Goal: Communication & Community: Share content

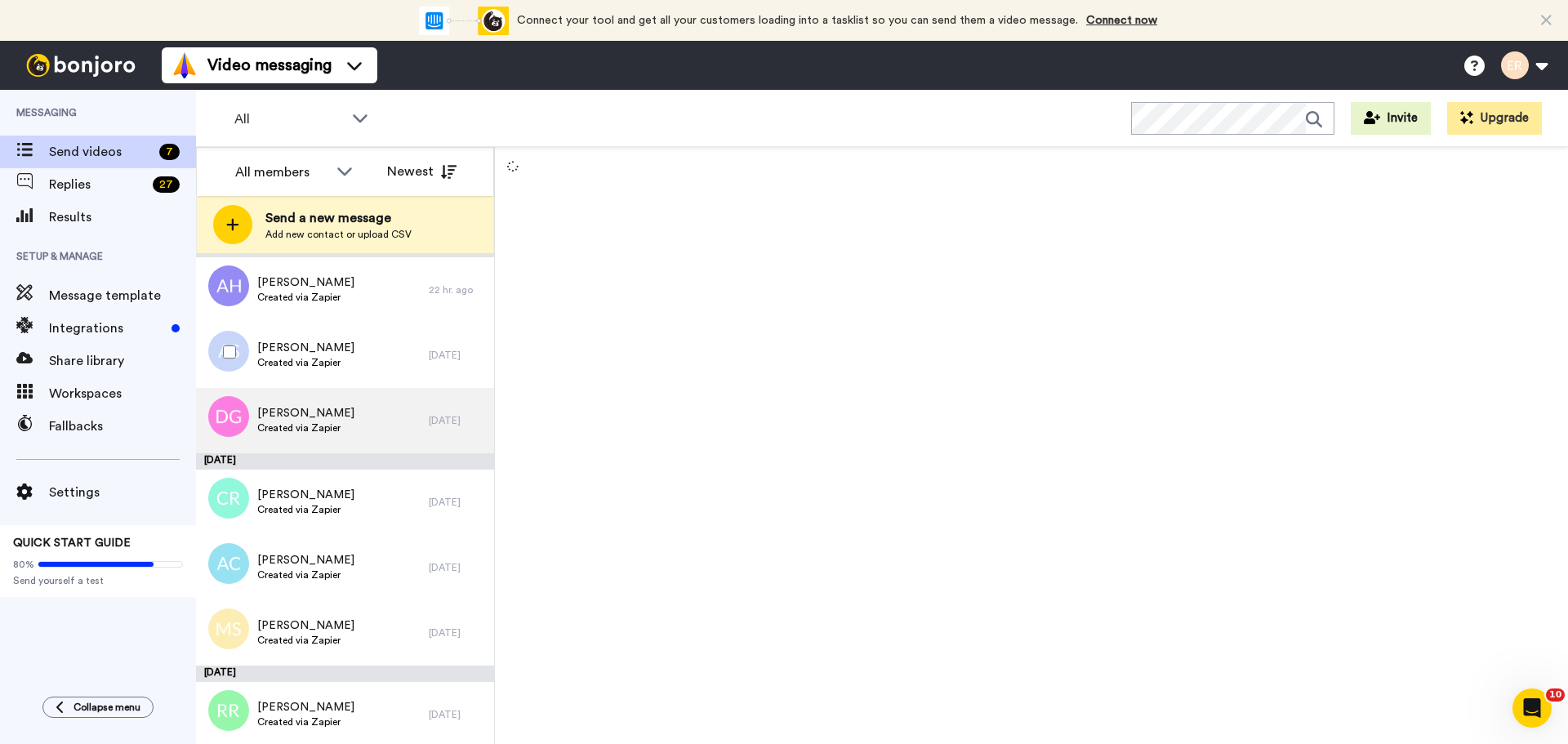
scroll to position [16, 0]
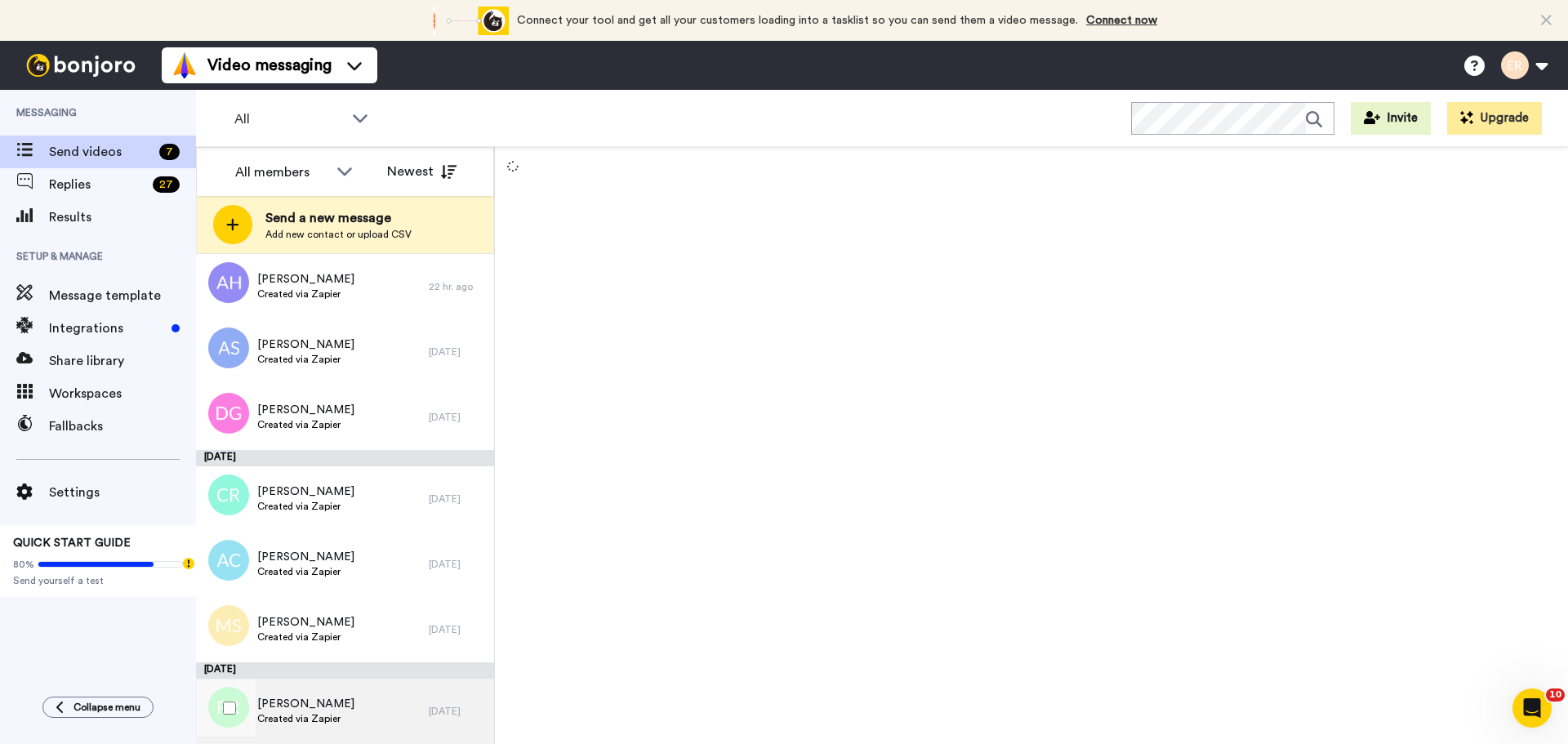
click at [339, 716] on div "Rachel Runge Created via Zapier" at bounding box center [312, 711] width 233 height 66
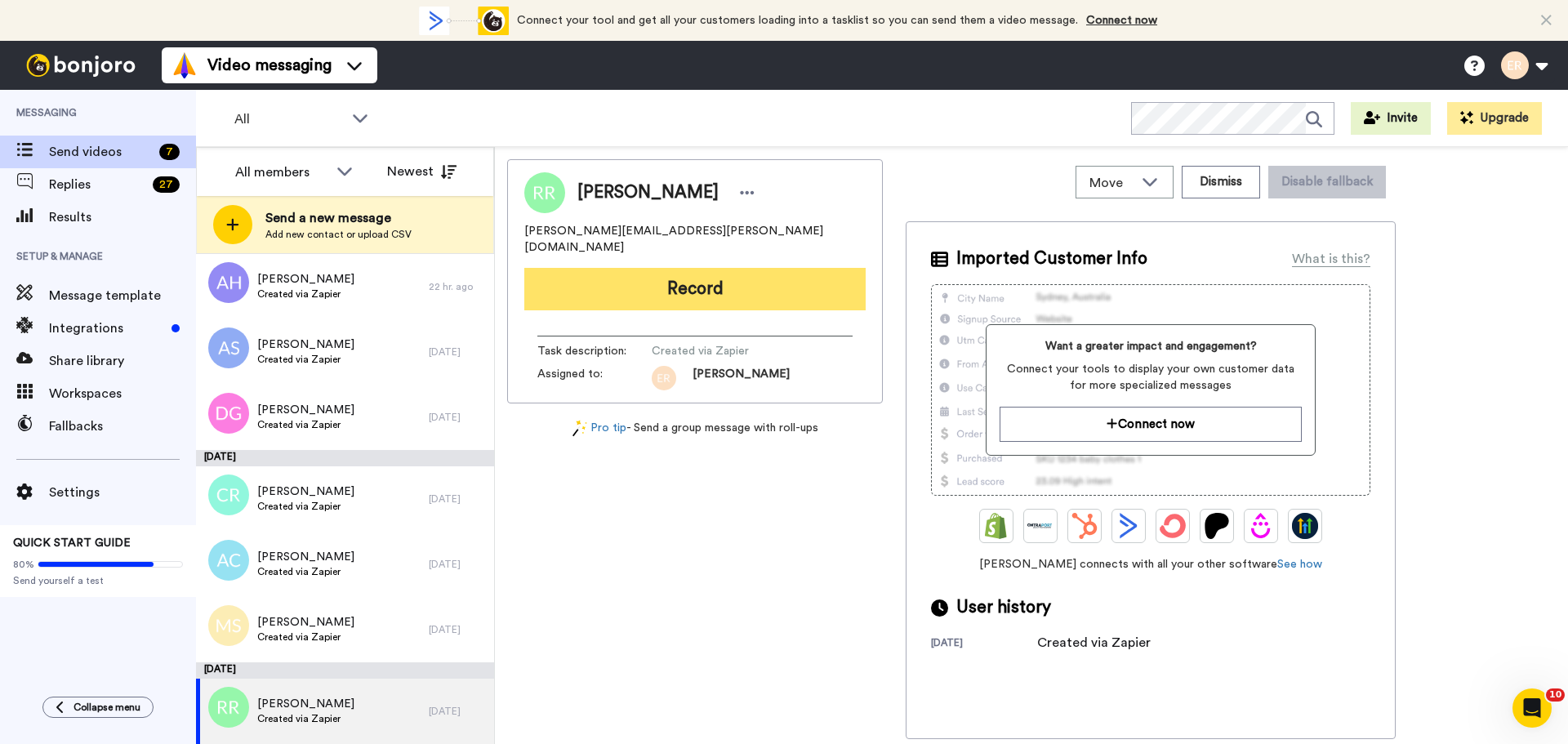
click at [683, 281] on button "Record" at bounding box center [695, 289] width 341 height 42
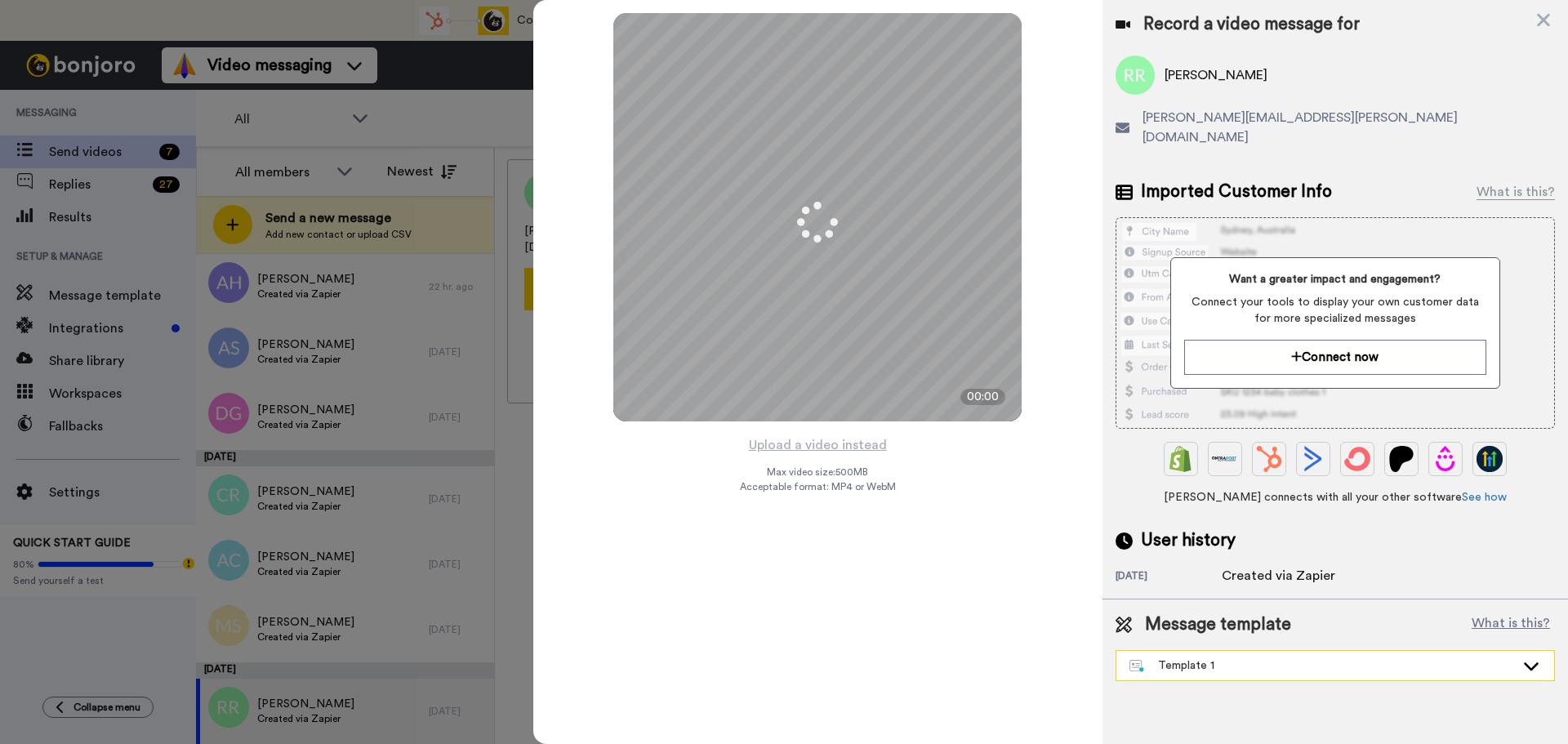
click at [1245, 658] on div "Template 1" at bounding box center [1334, 665] width 438 height 29
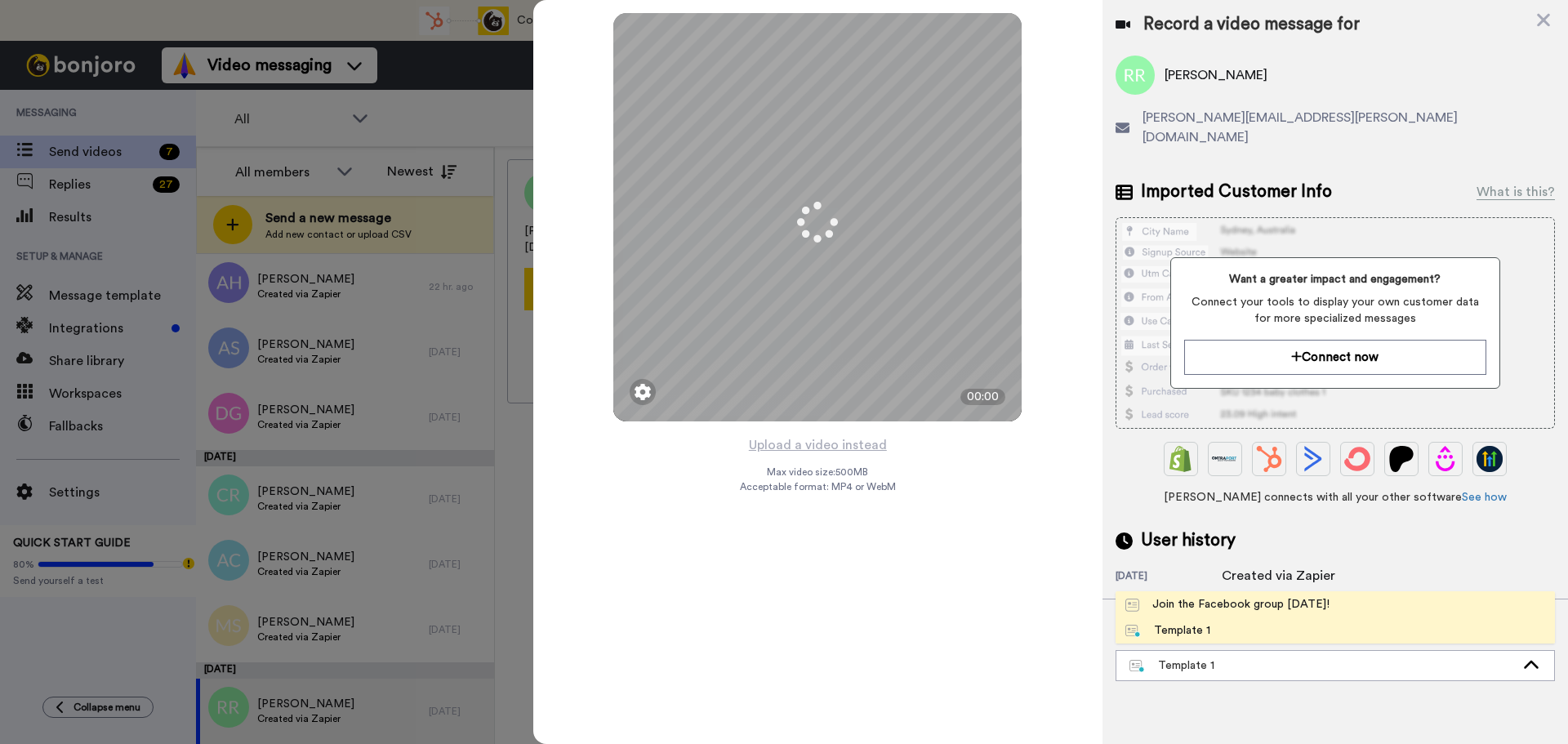
click at [1200, 597] on div "Join the Facebook group [DATE]!" at bounding box center [1228, 604] width 204 height 16
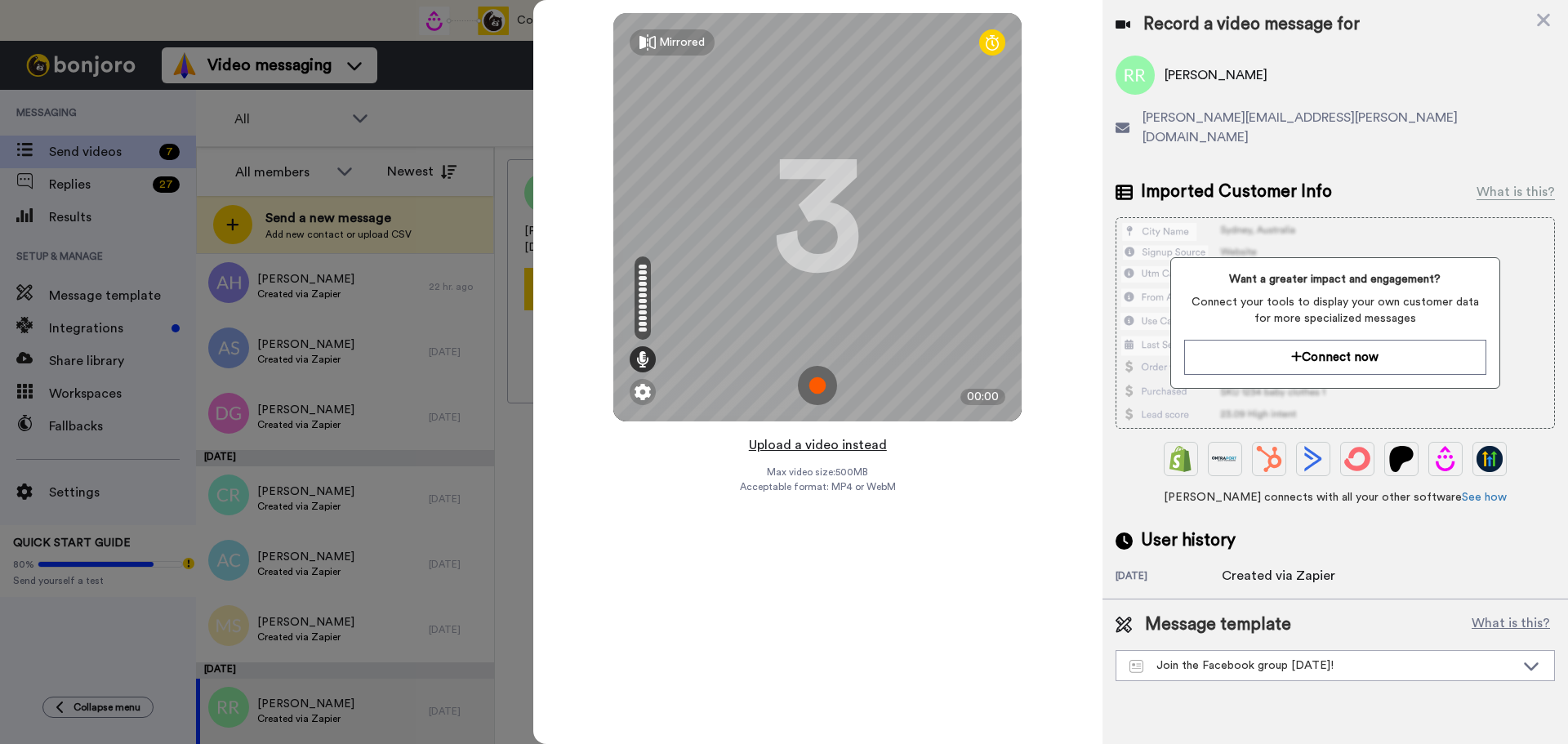
click at [817, 449] on button "Upload a video instead" at bounding box center [818, 445] width 148 height 22
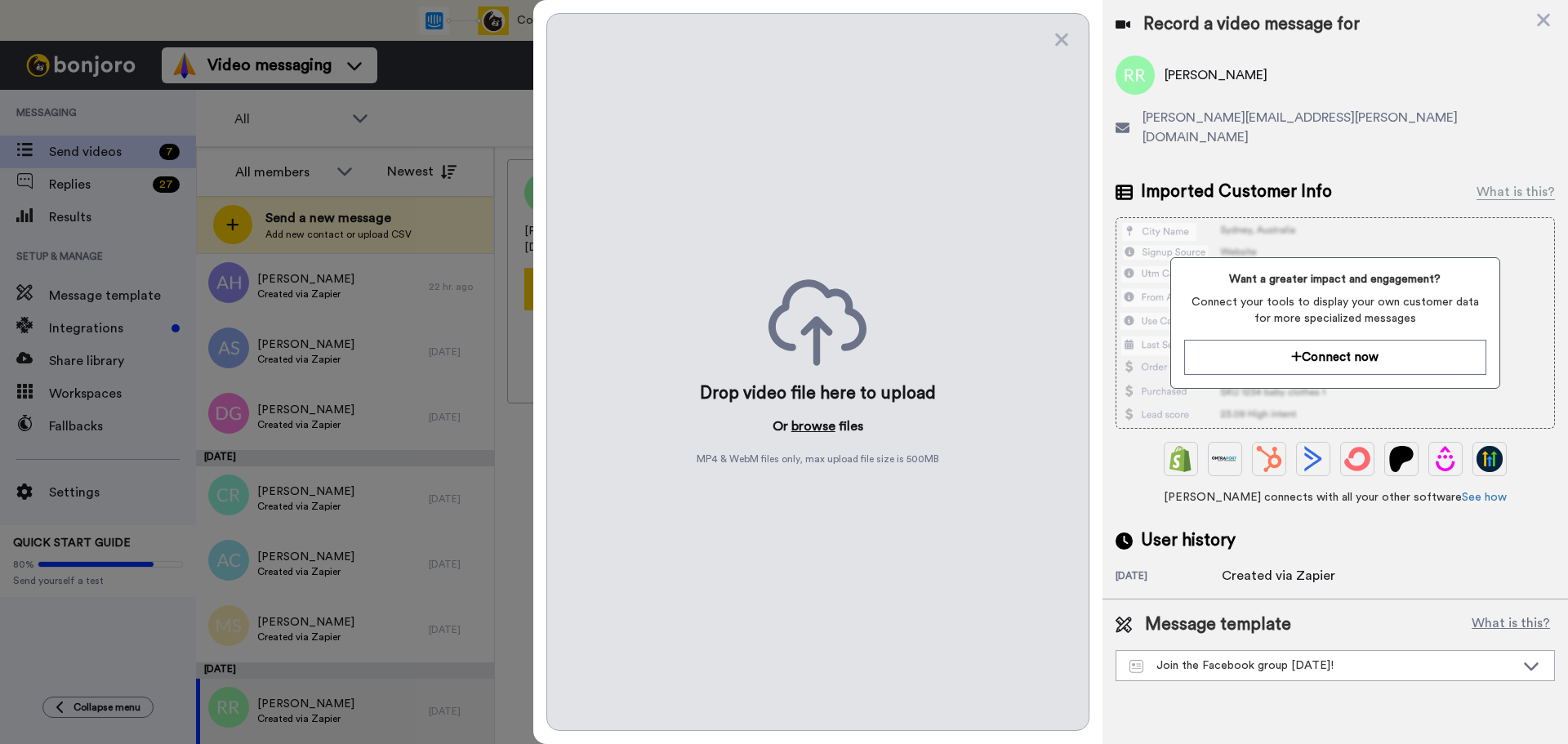
click at [800, 432] on button "browse" at bounding box center [813, 426] width 44 height 20
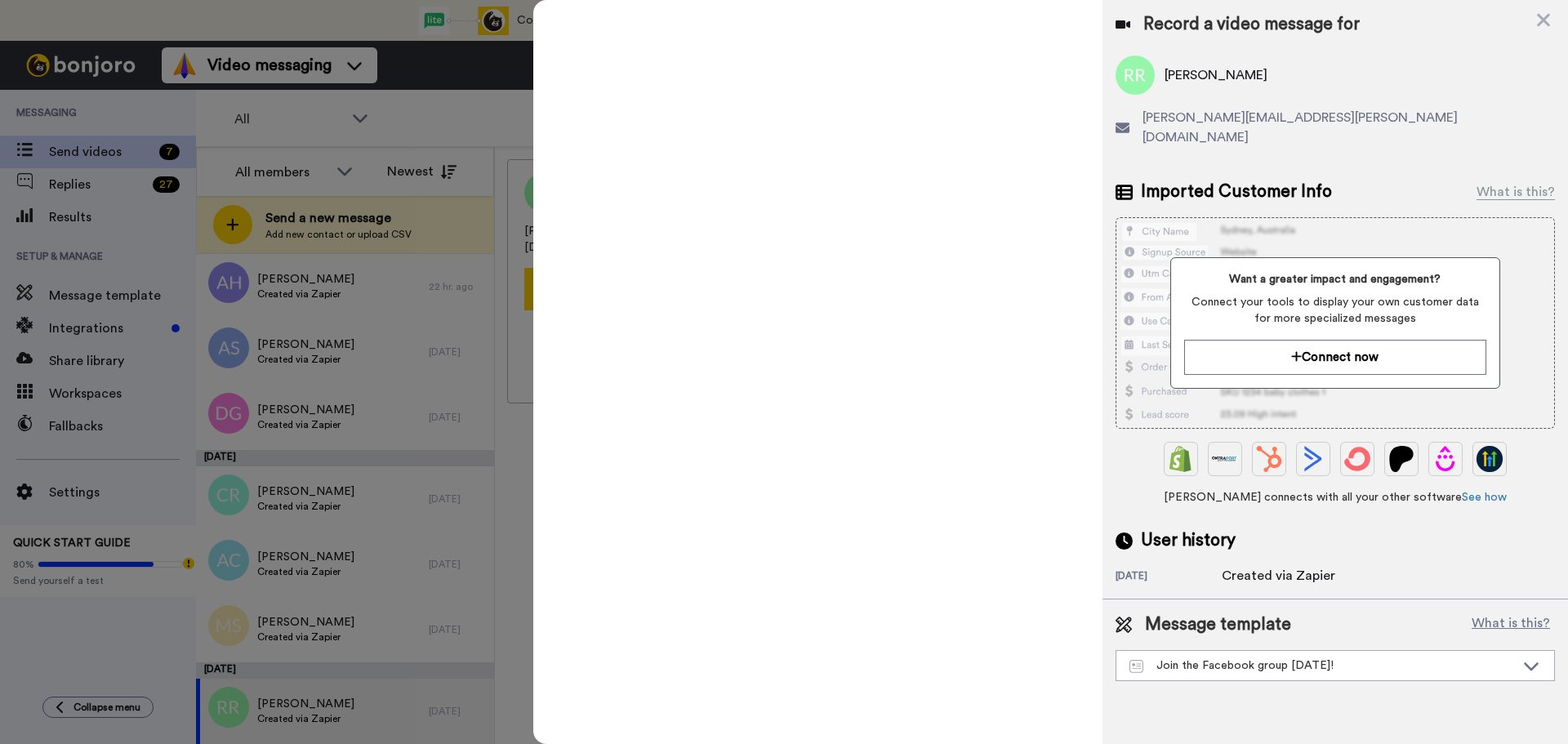
click at [185, 71] on div at bounding box center [784, 372] width 1568 height 744
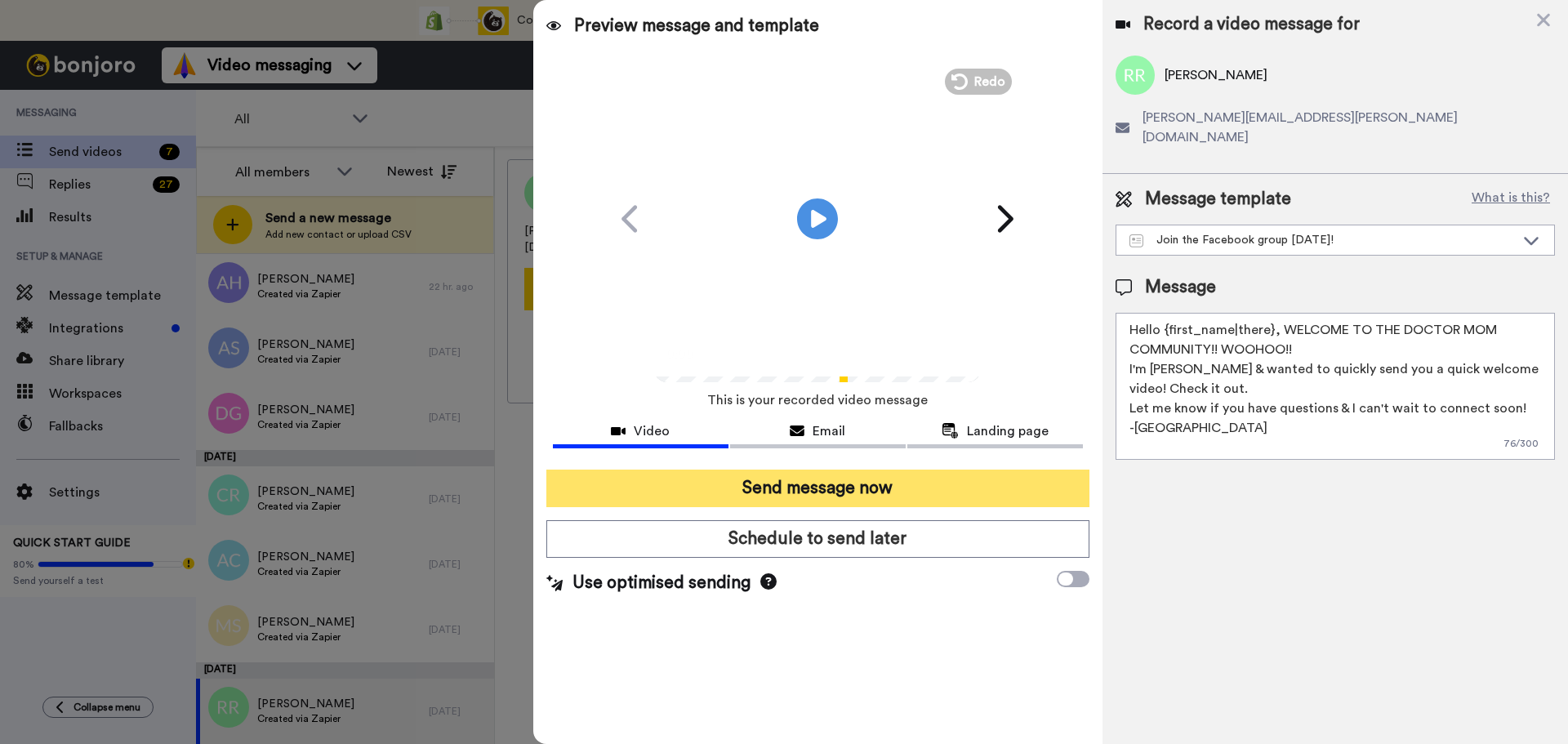
click at [915, 493] on button "Send message now" at bounding box center [817, 489] width 543 height 38
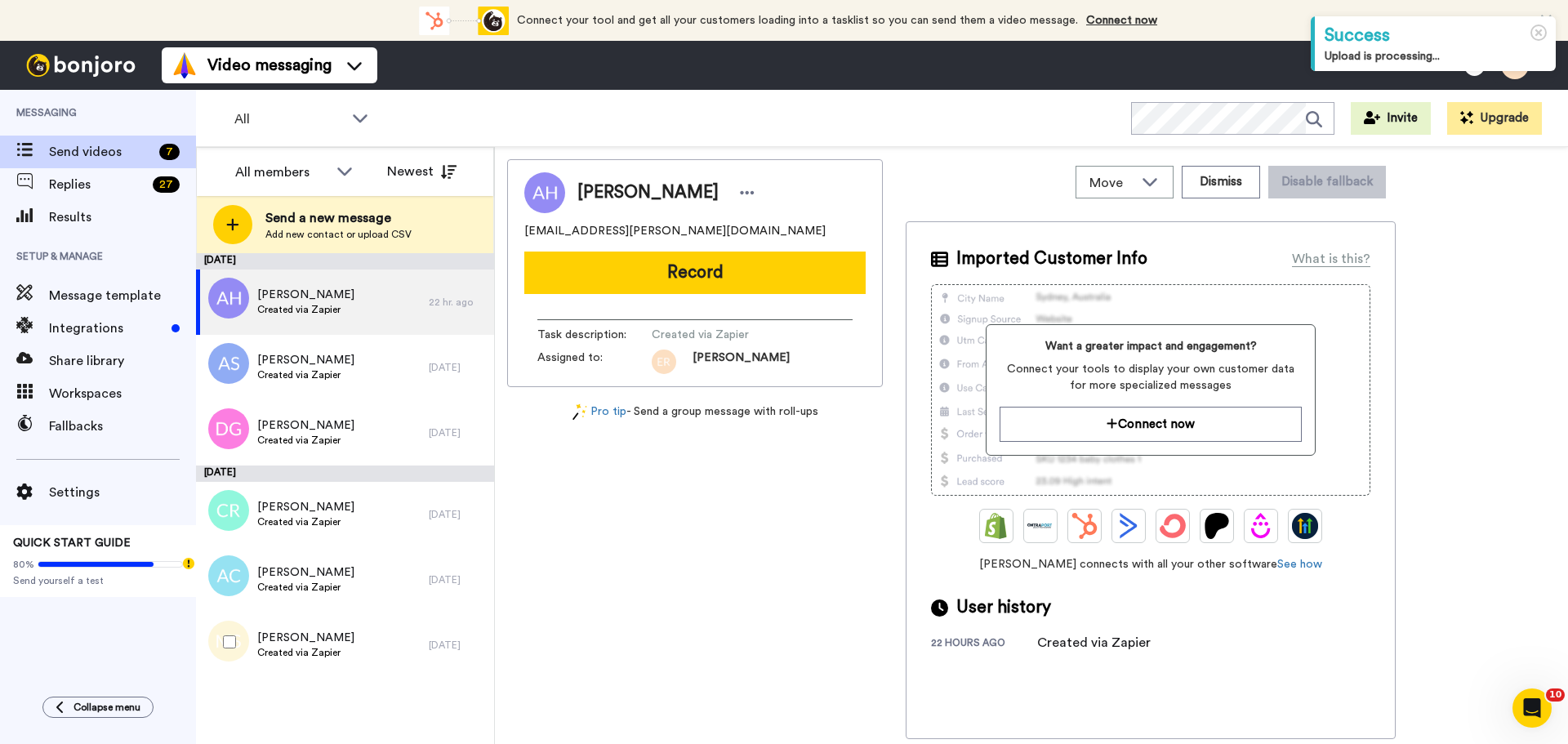
click at [350, 648] on div "[PERSON_NAME] Created via Zapier" at bounding box center [312, 645] width 233 height 66
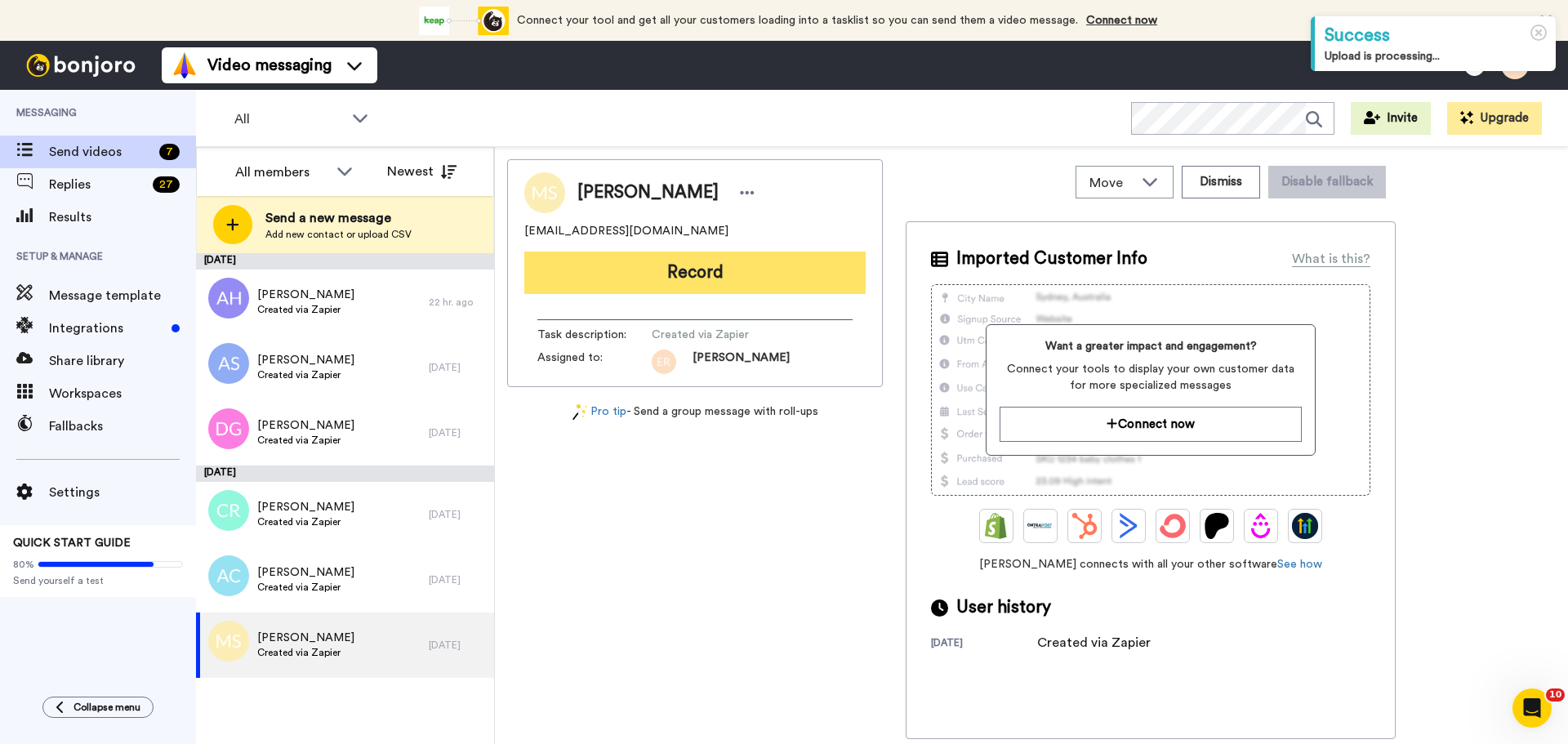
click at [692, 271] on button "Record" at bounding box center [695, 272] width 341 height 42
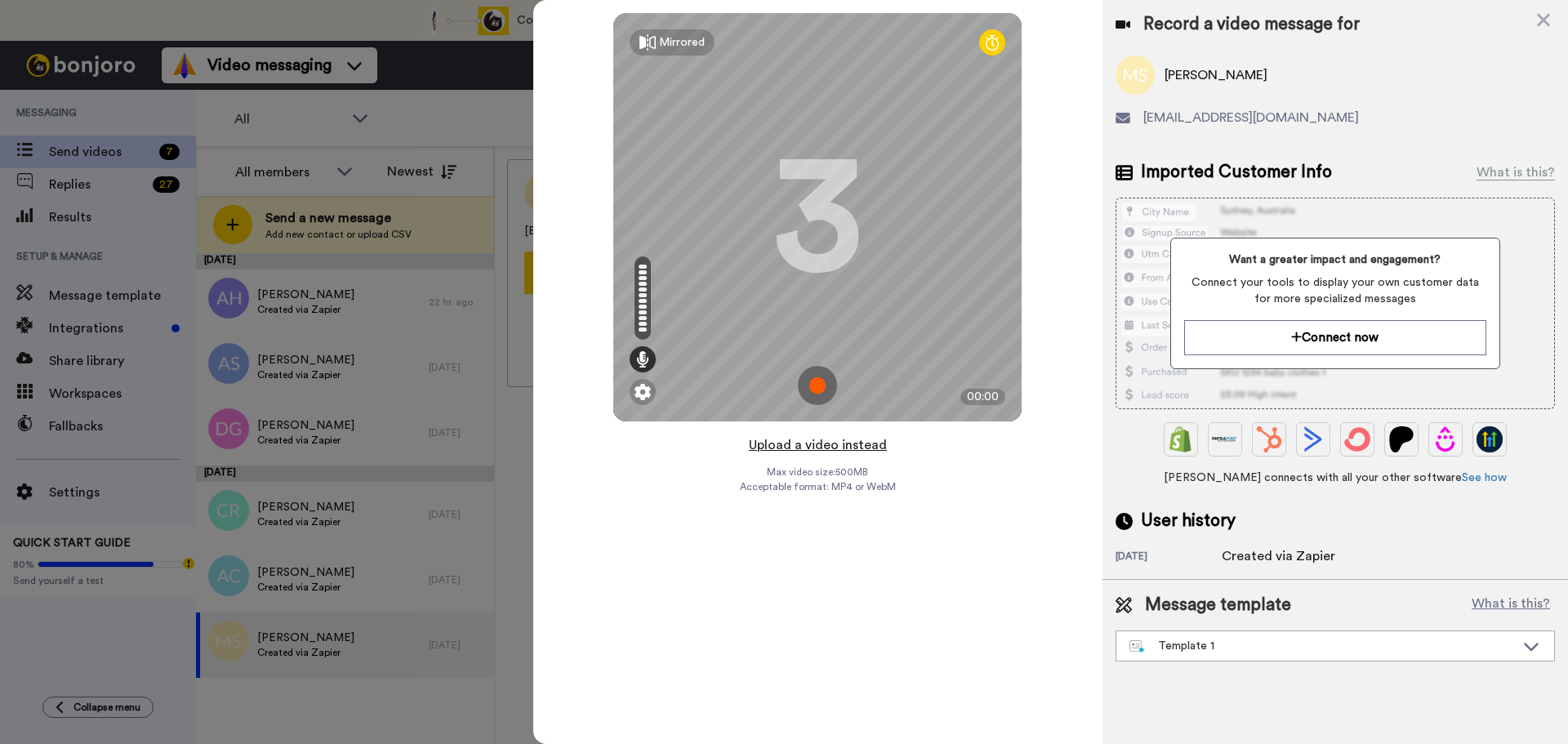
click at [813, 444] on button "Upload a video instead" at bounding box center [818, 445] width 148 height 22
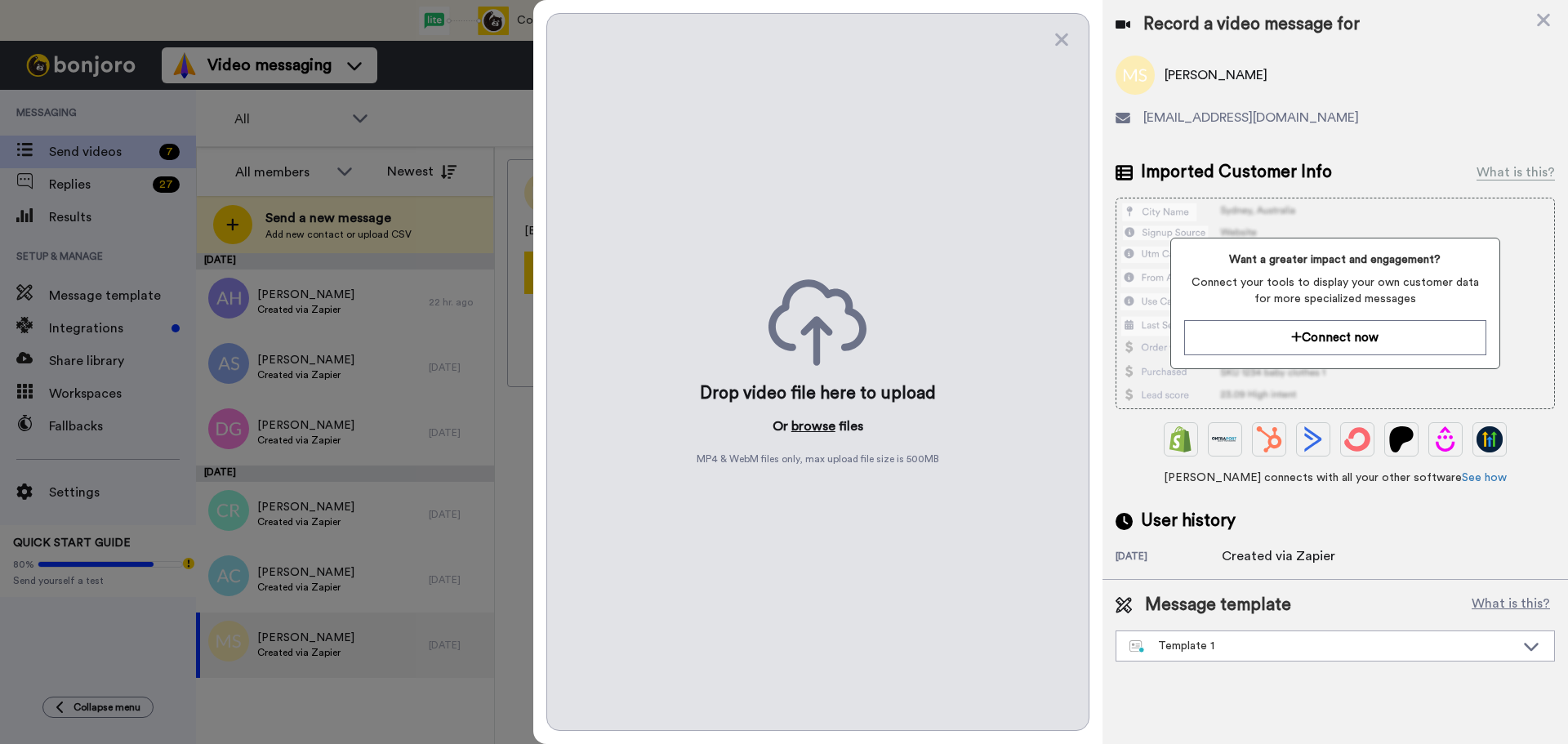
click at [811, 431] on button "browse" at bounding box center [813, 426] width 44 height 20
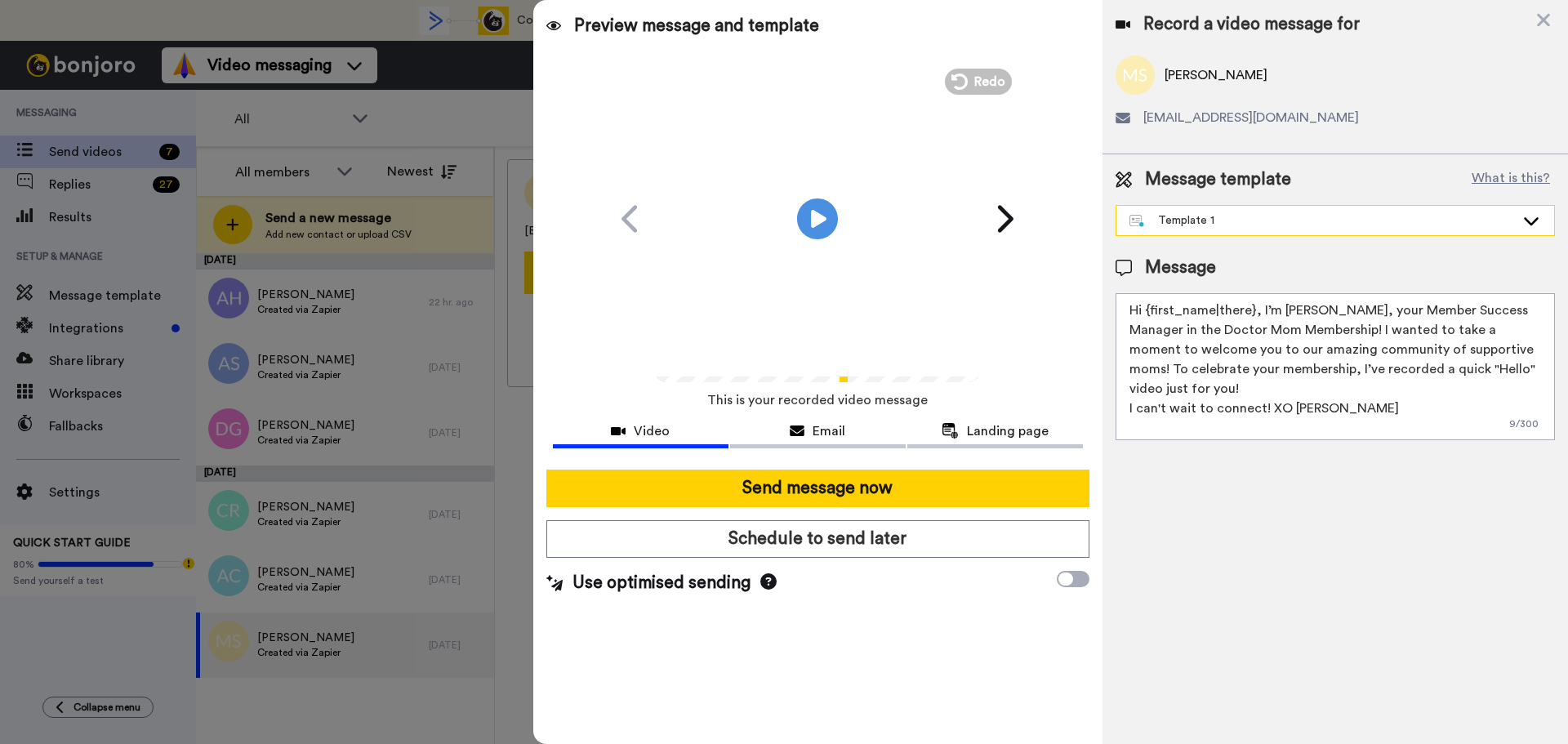
click at [1211, 224] on div "Template 1" at bounding box center [1321, 220] width 385 height 16
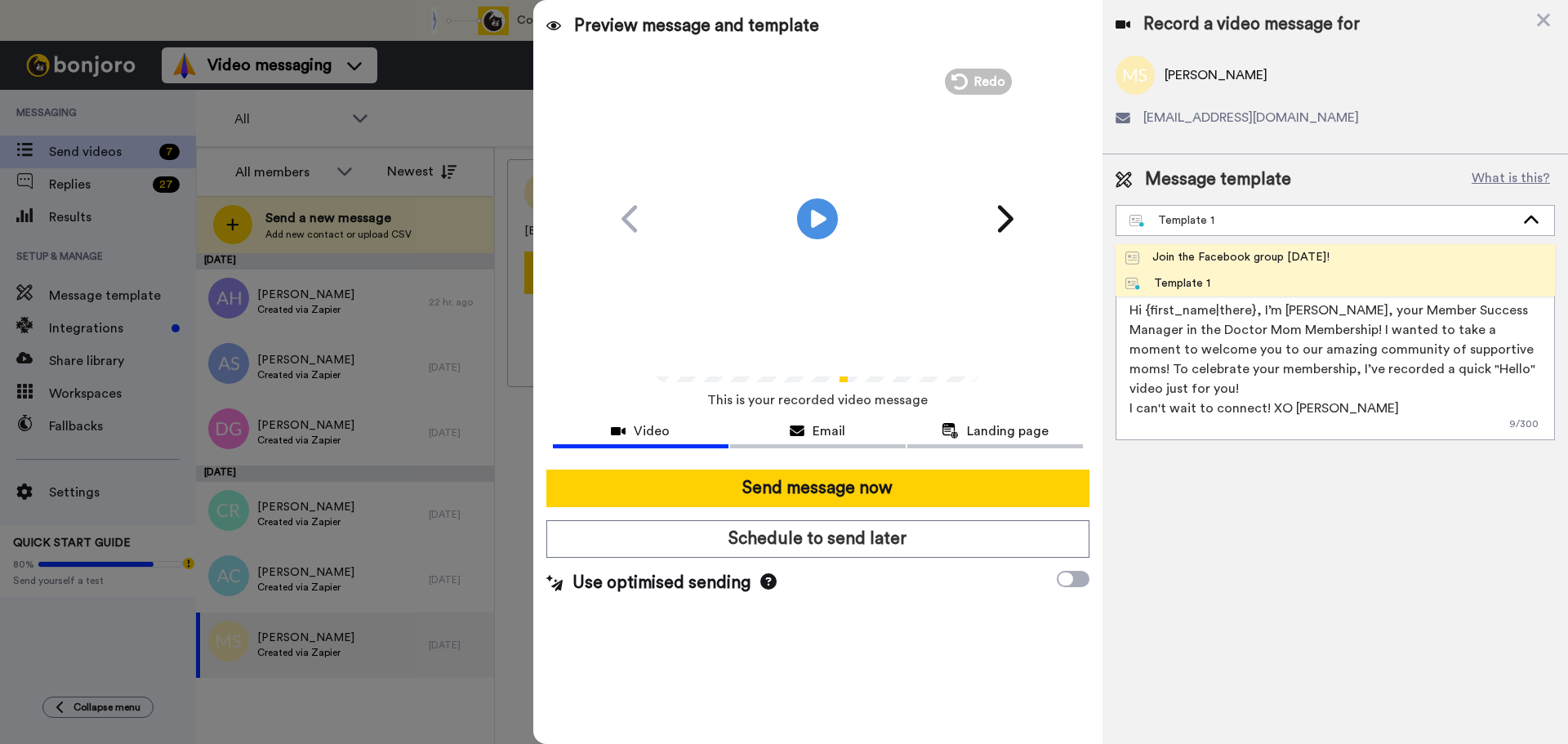
click at [1178, 250] on div "Join the Facebook group [DATE]!" at bounding box center [1228, 257] width 204 height 16
type textarea "Hello {first_name|there}, WELCOME TO THE DOCTOR MOM COMMUNITY!! WOOHOO!! I'm [P…"
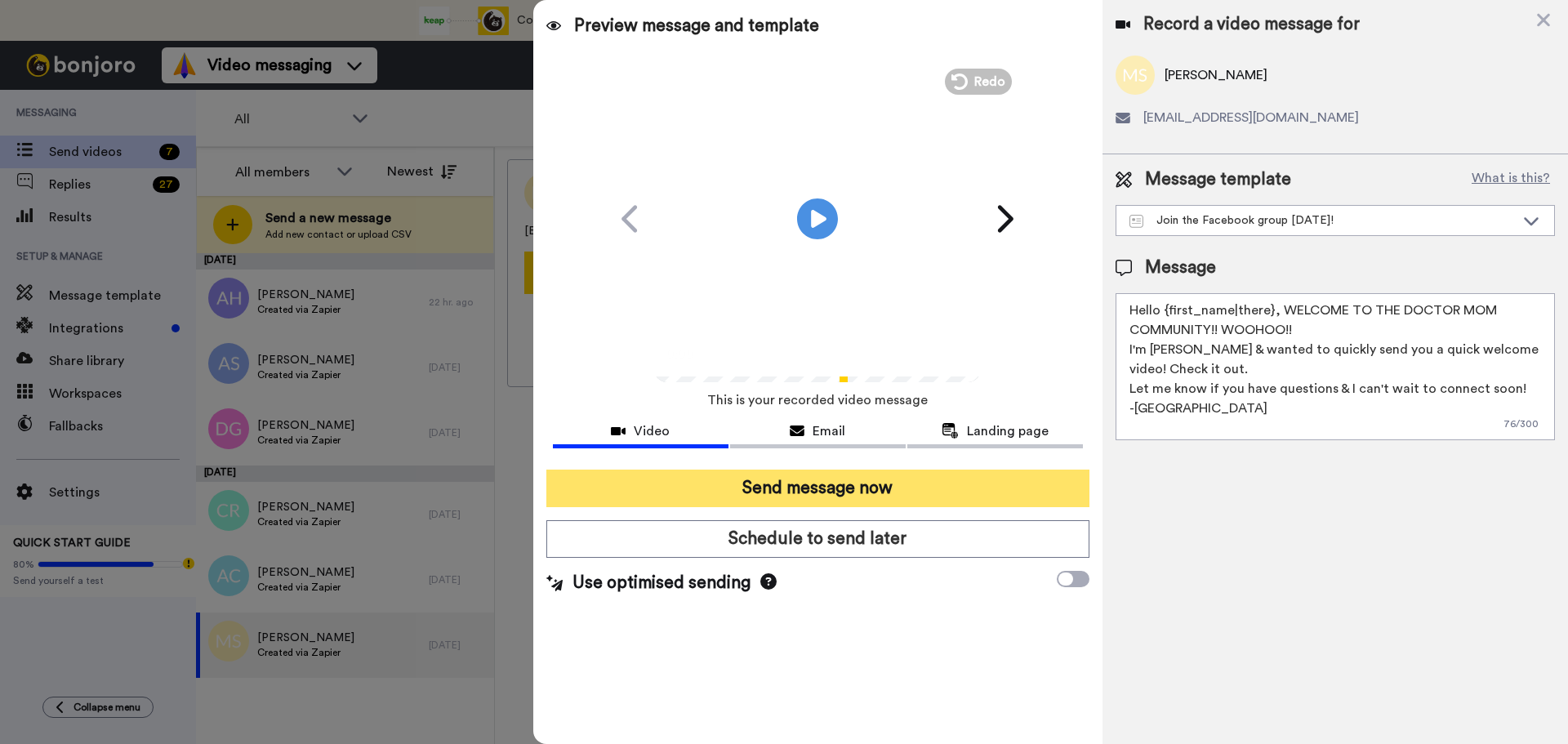
click at [817, 475] on button "Send message now" at bounding box center [817, 489] width 543 height 38
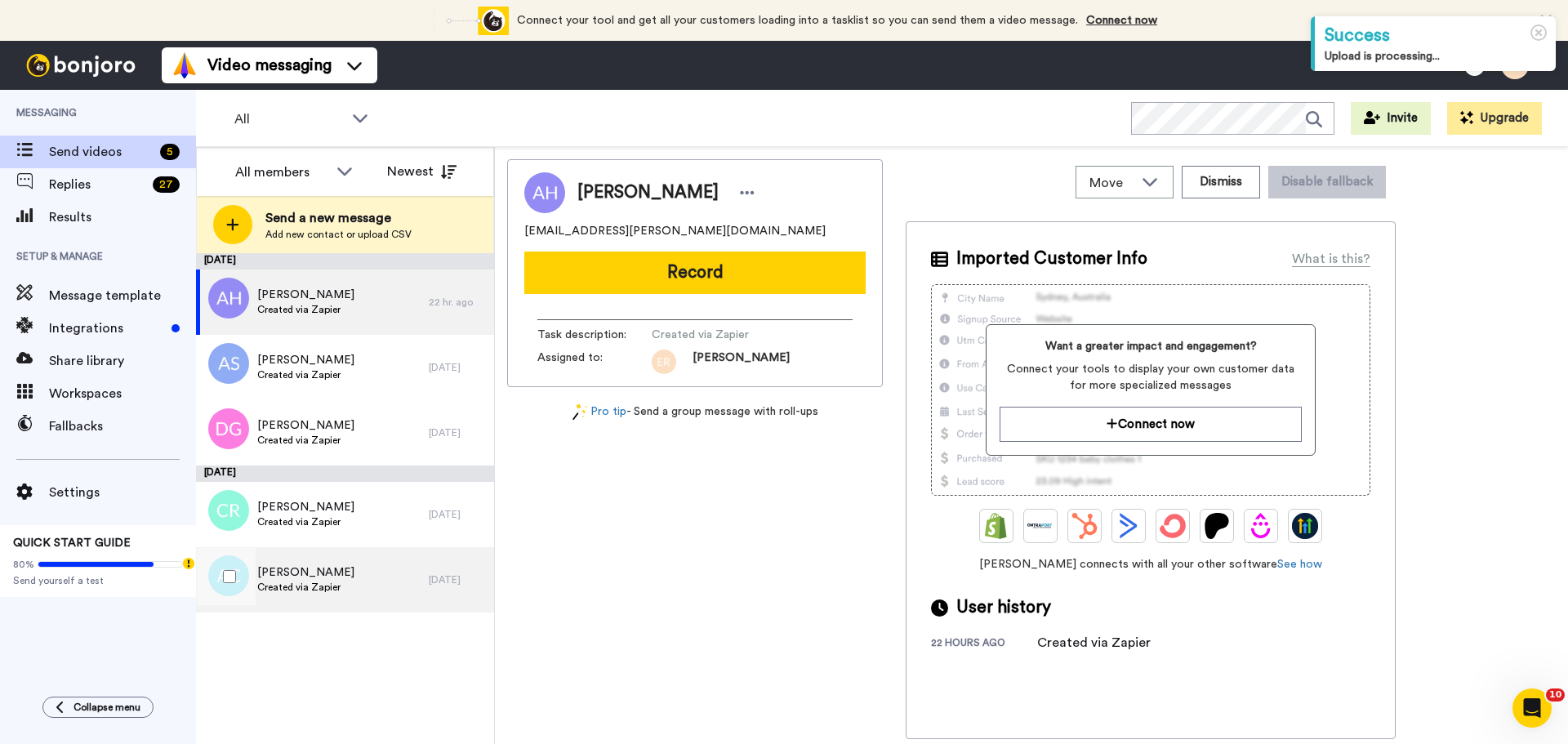
click at [319, 597] on div "Arrielle Cordero Created via Zapier" at bounding box center [312, 580] width 233 height 66
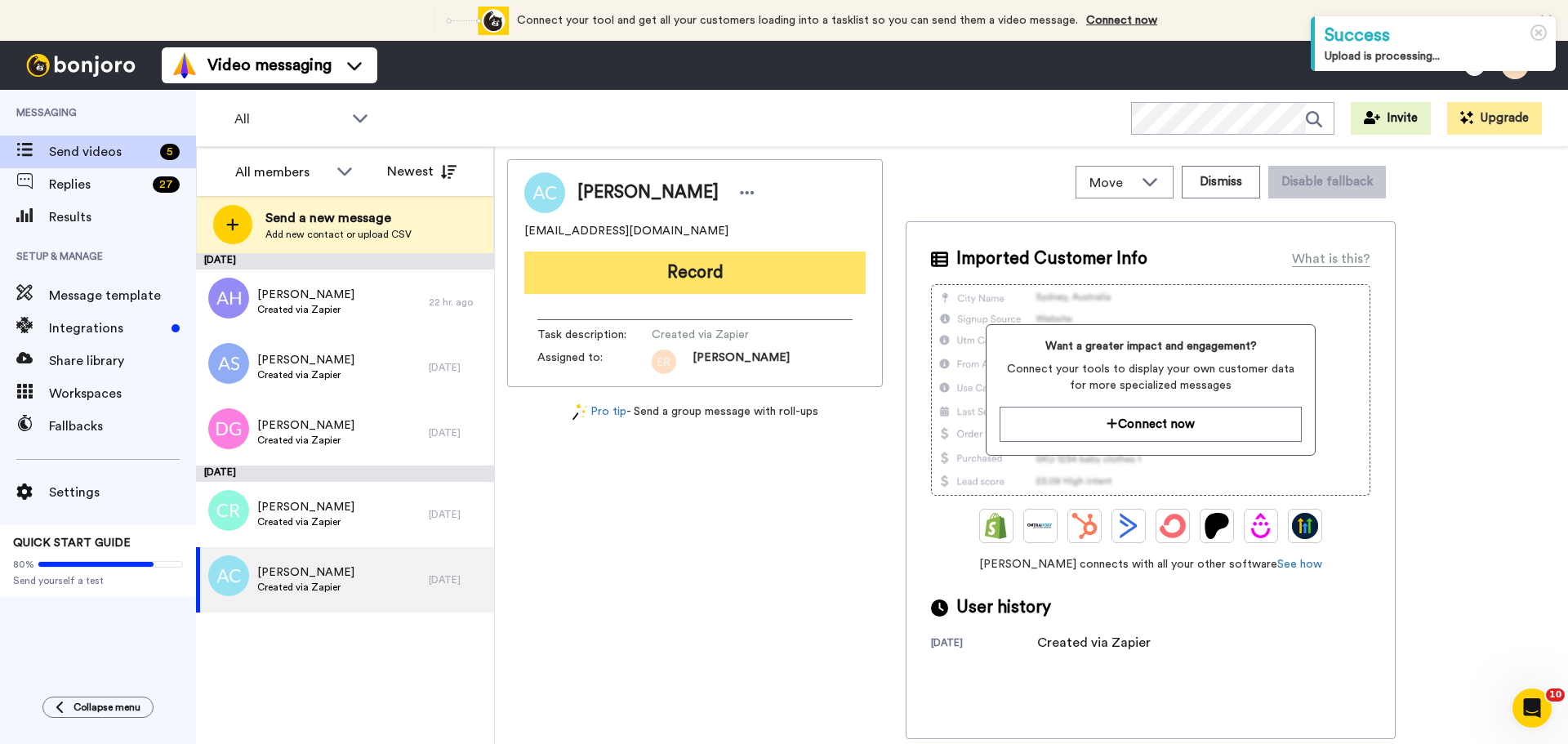
click at [705, 272] on button "Record" at bounding box center [695, 272] width 341 height 42
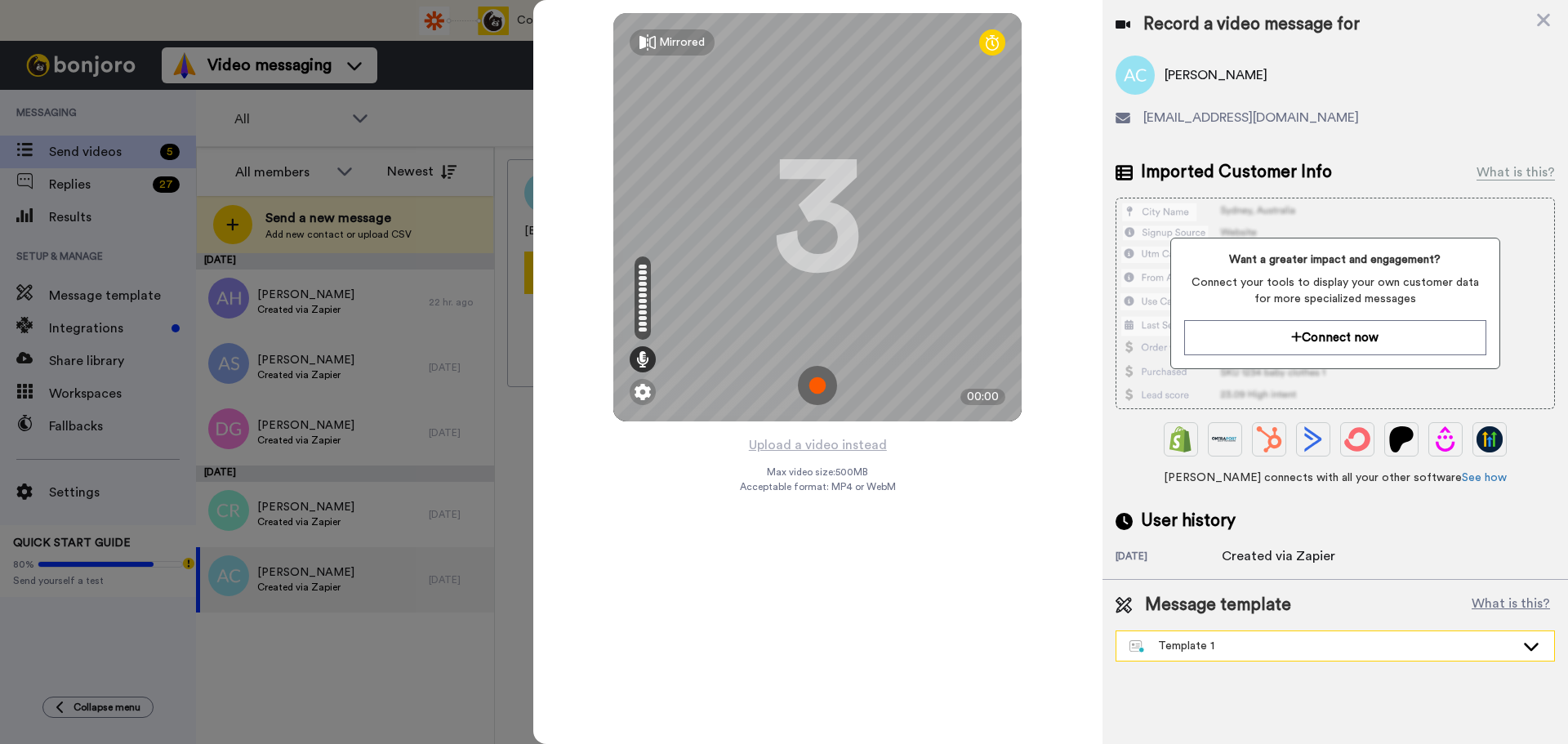
click at [1248, 647] on div "Template 1" at bounding box center [1321, 645] width 385 height 16
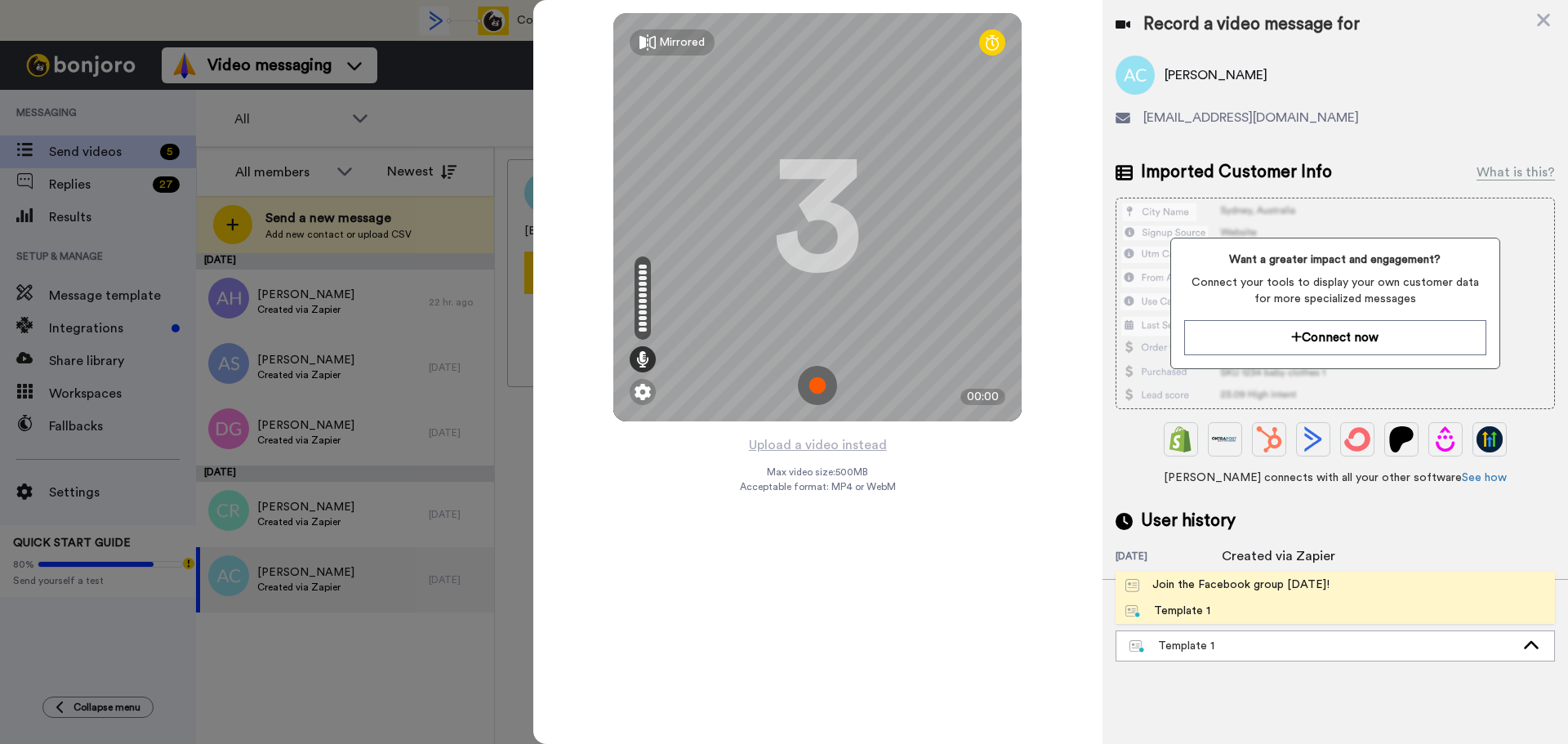
click at [1206, 586] on div "Join the Facebook group [DATE]!" at bounding box center [1228, 585] width 204 height 16
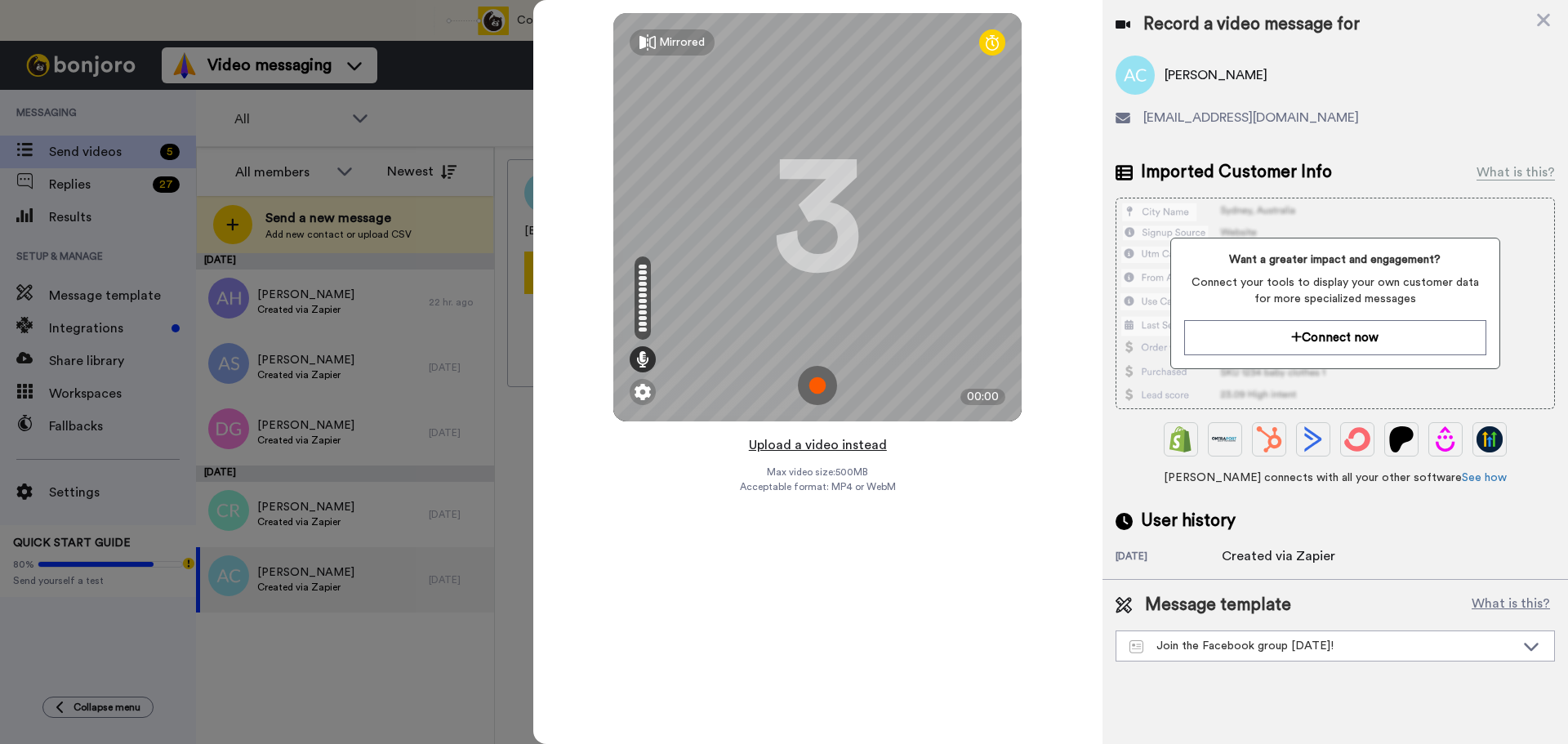
click at [822, 448] on button "Upload a video instead" at bounding box center [818, 445] width 148 height 22
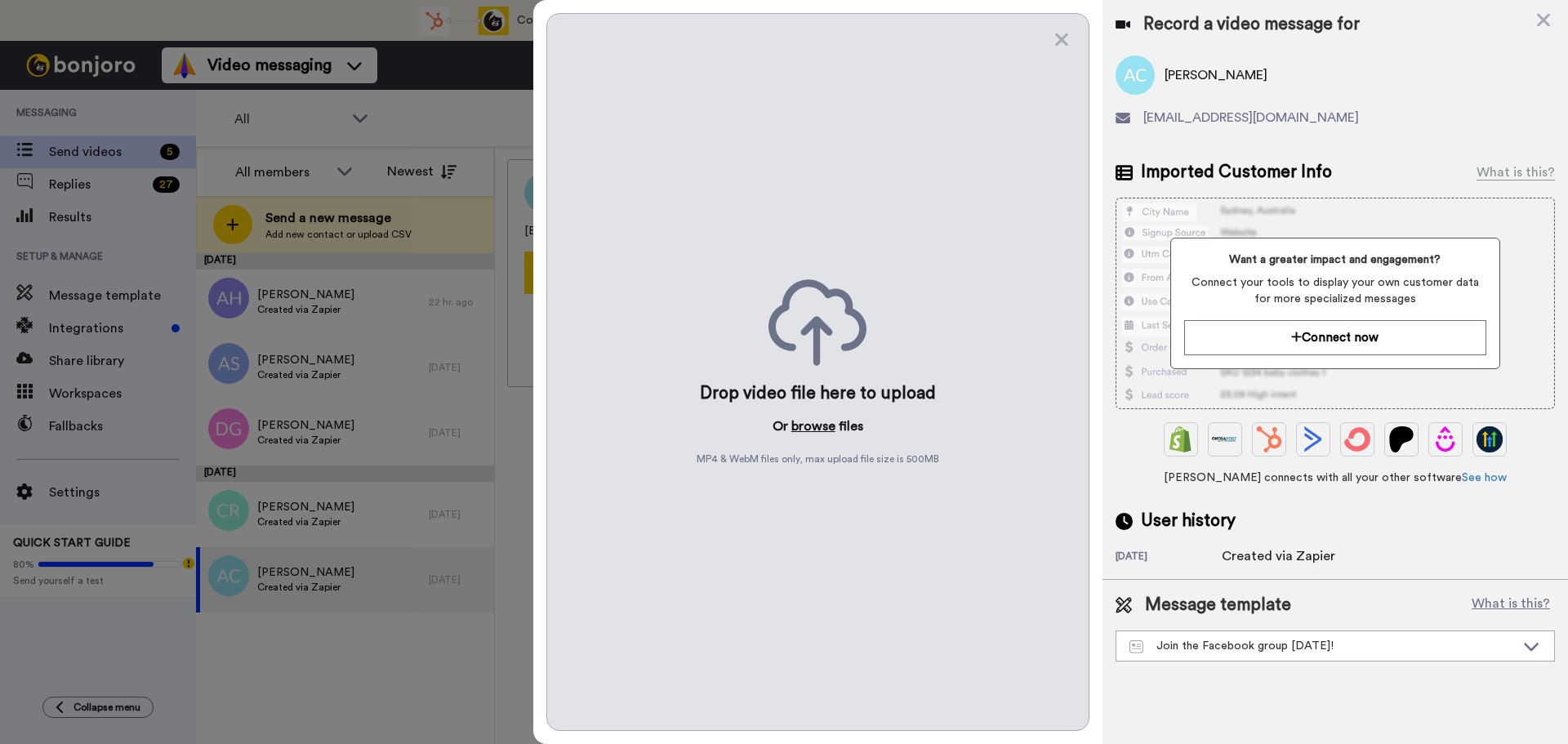
click at [809, 429] on button "browse" at bounding box center [813, 426] width 44 height 20
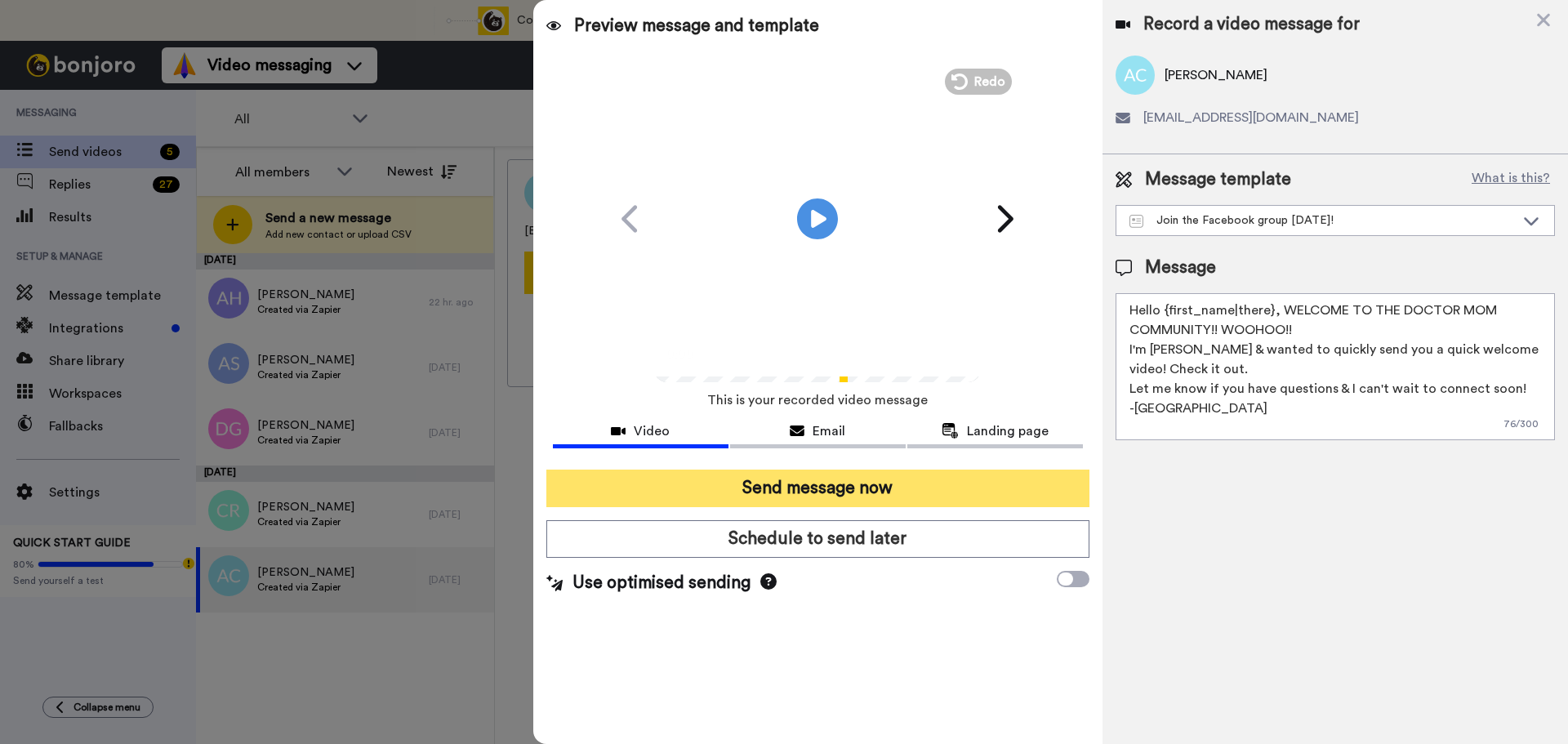
click at [836, 472] on button "Send message now" at bounding box center [817, 489] width 543 height 38
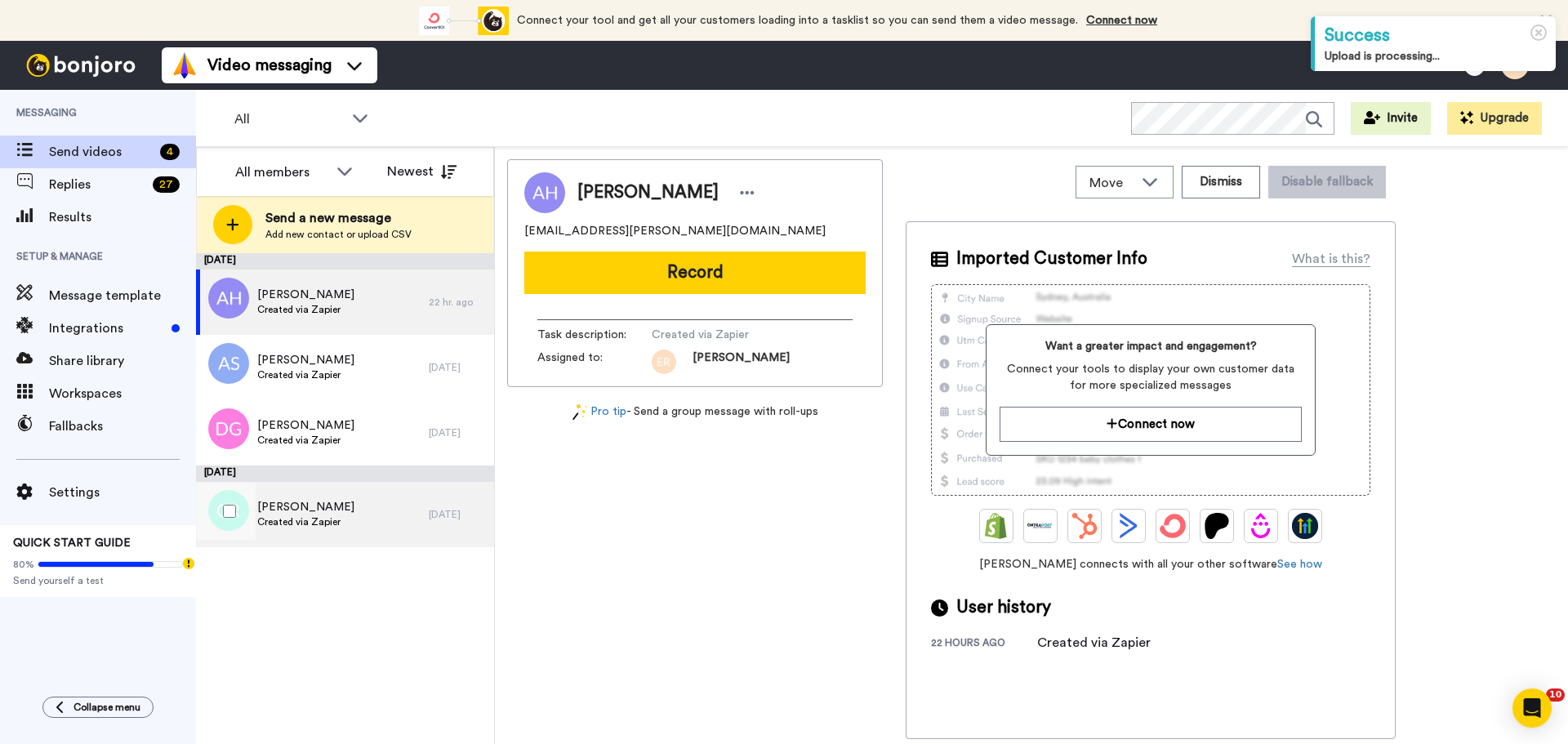
click at [296, 527] on span "Created via Zapier" at bounding box center [306, 522] width 98 height 13
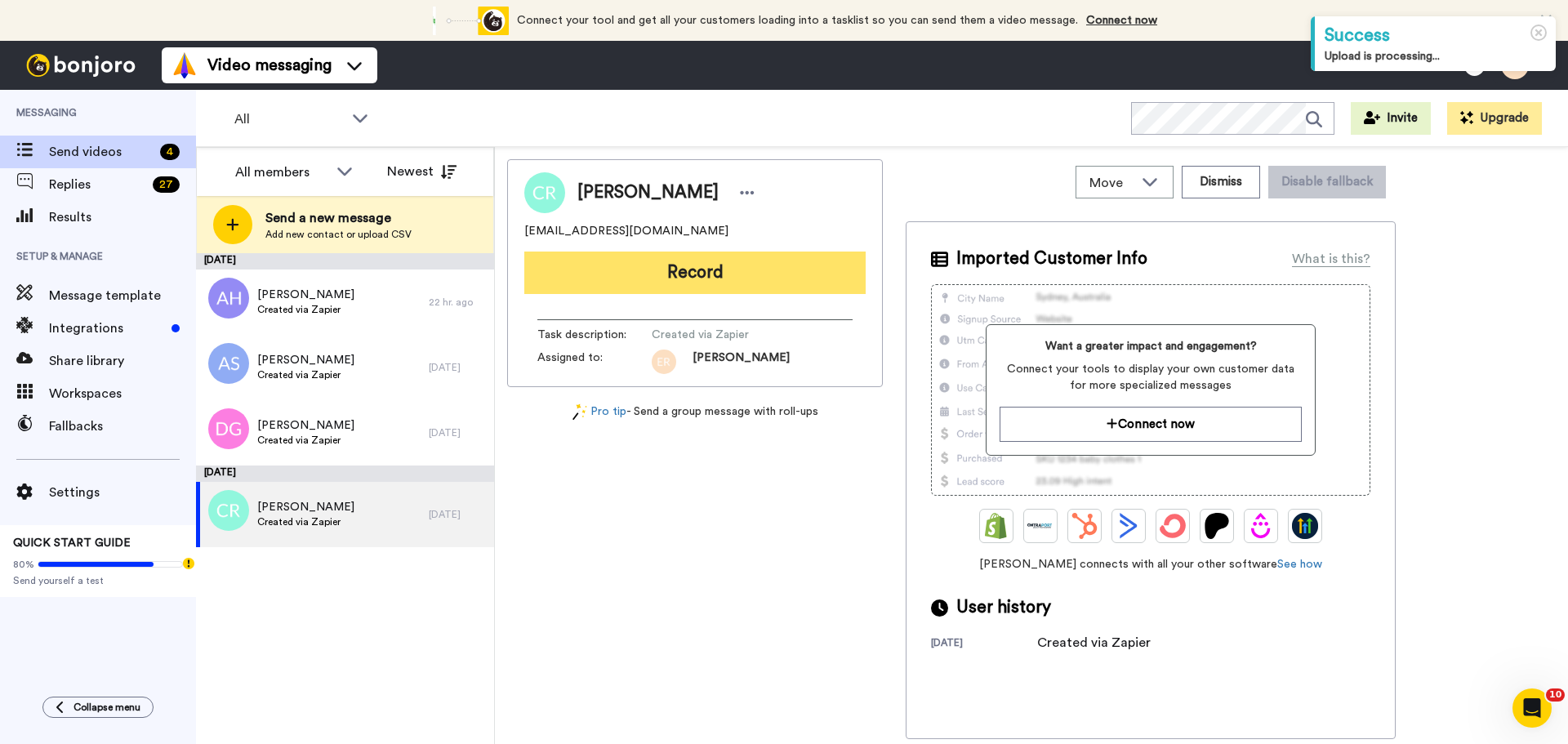
click at [632, 288] on button "Record" at bounding box center [695, 272] width 341 height 42
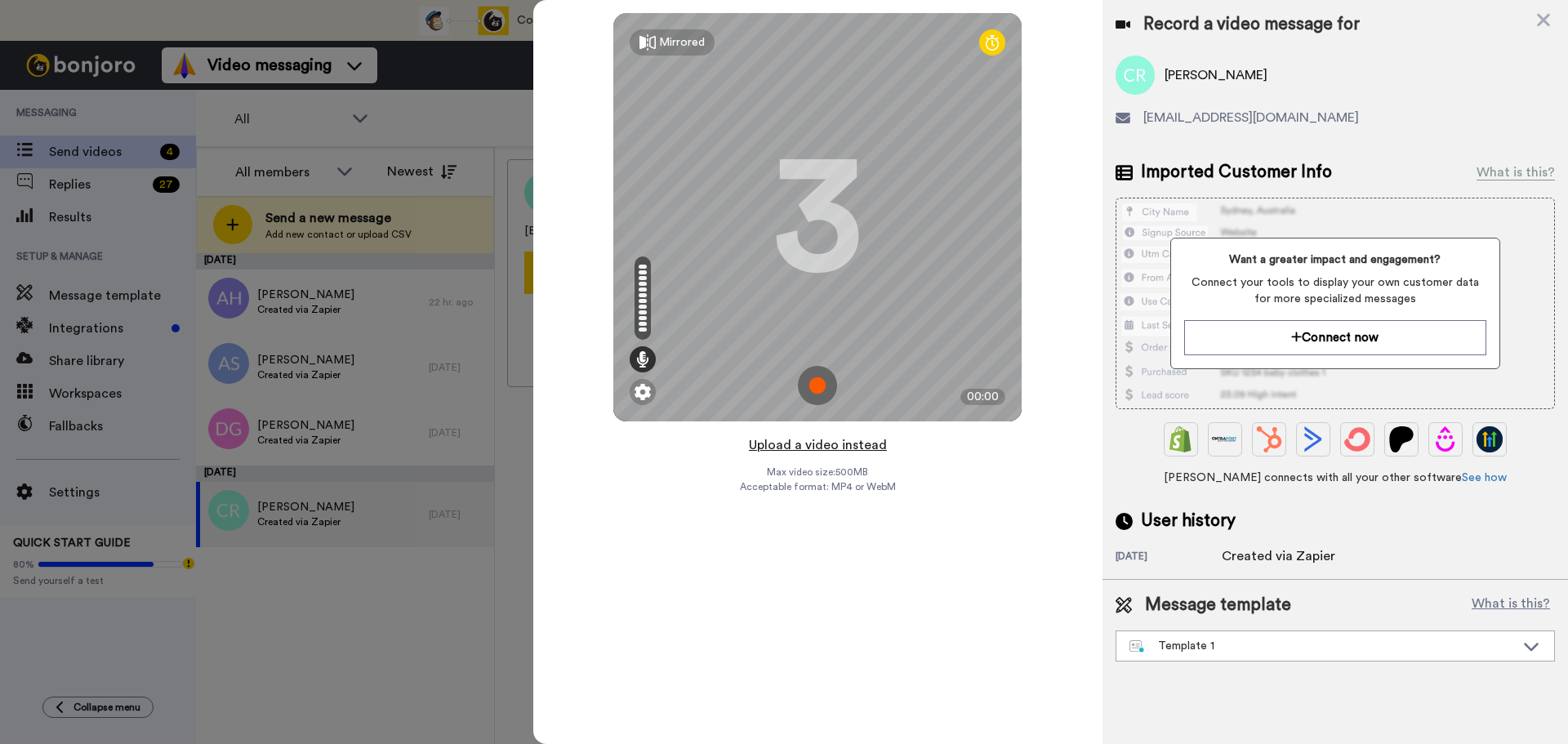
click at [797, 445] on button "Upload a video instead" at bounding box center [818, 445] width 148 height 22
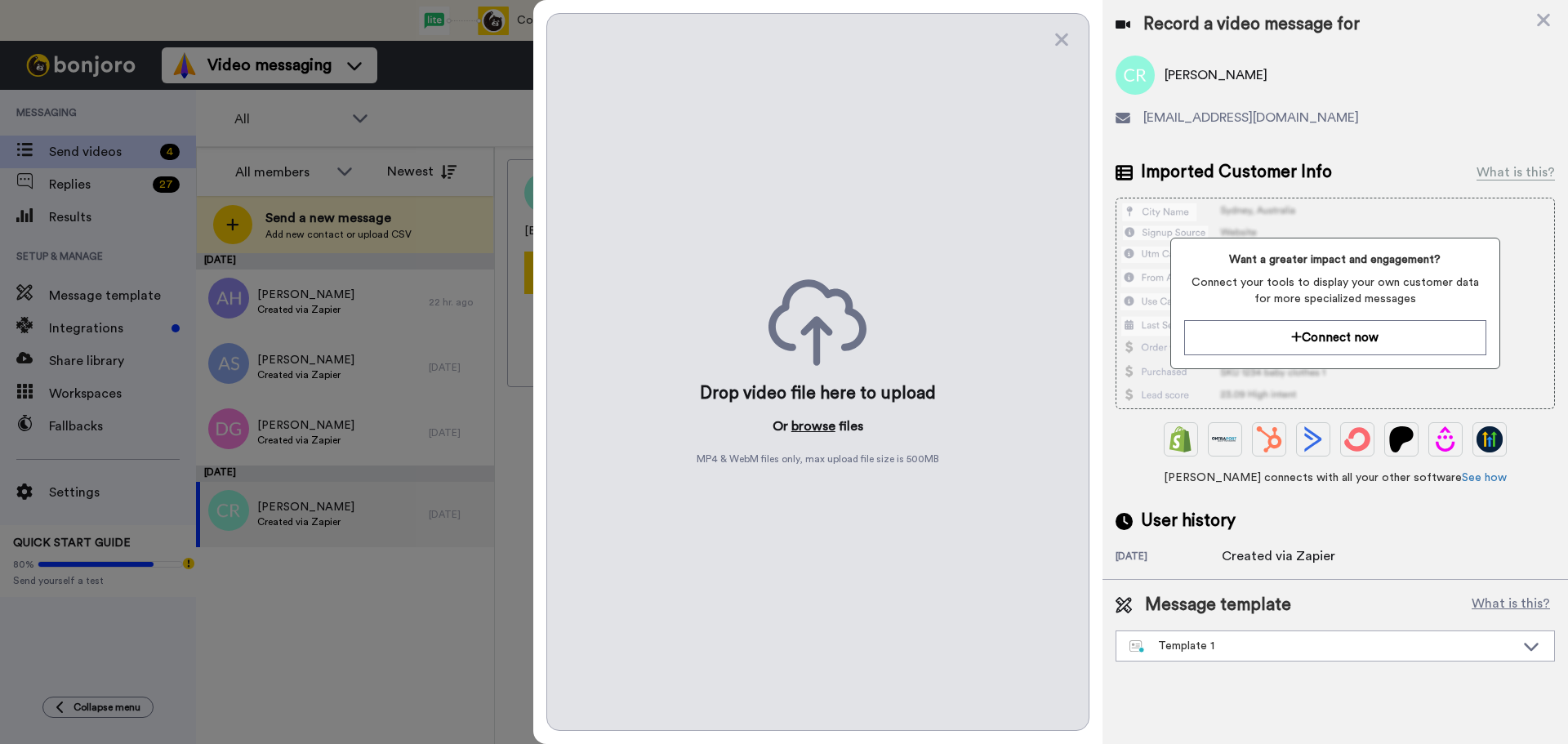
click at [798, 433] on button "browse" at bounding box center [813, 426] width 44 height 20
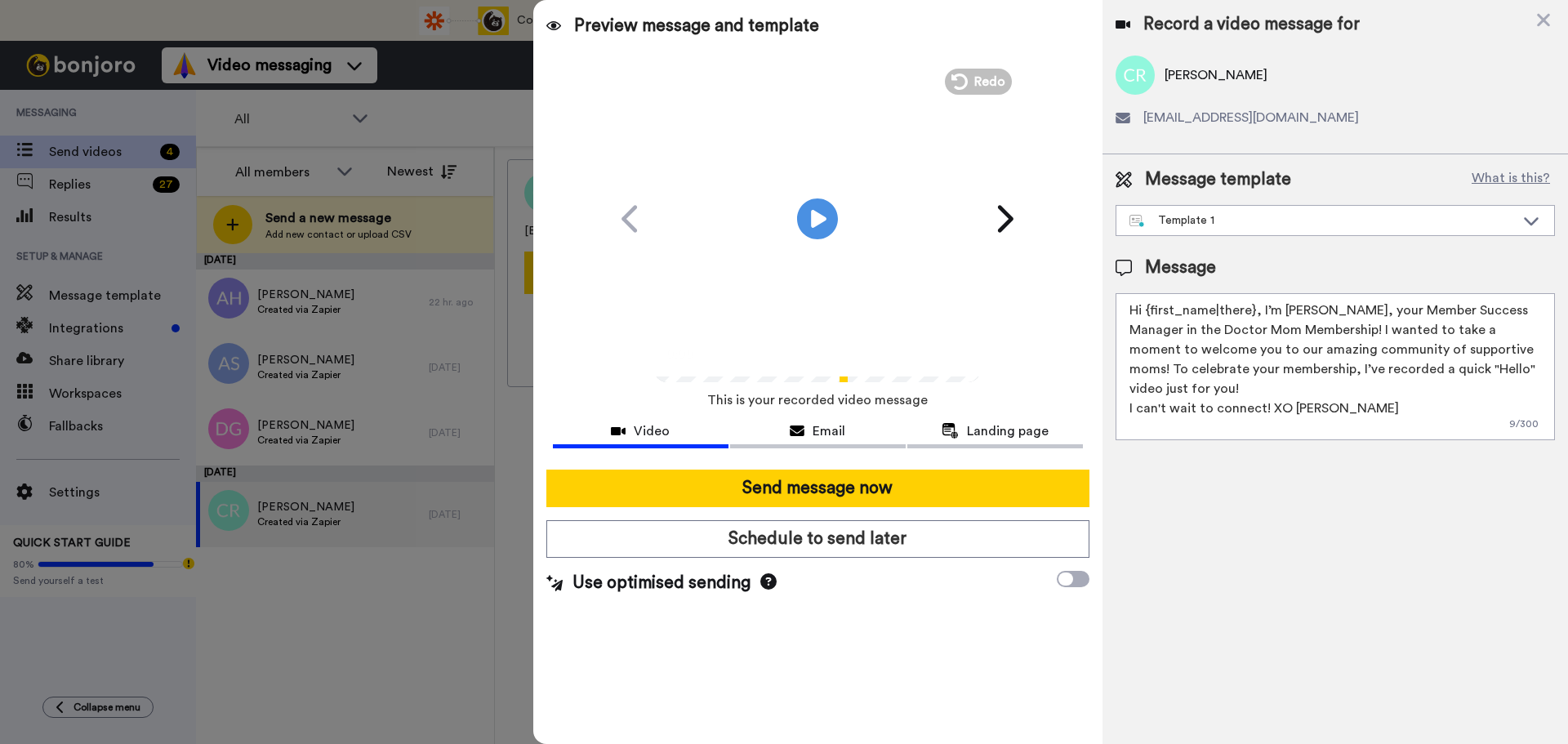
click at [1289, 191] on div "Message template What is this?" at bounding box center [1334, 179] width 439 height 24
click at [1248, 208] on div "Template 1" at bounding box center [1334, 220] width 438 height 29
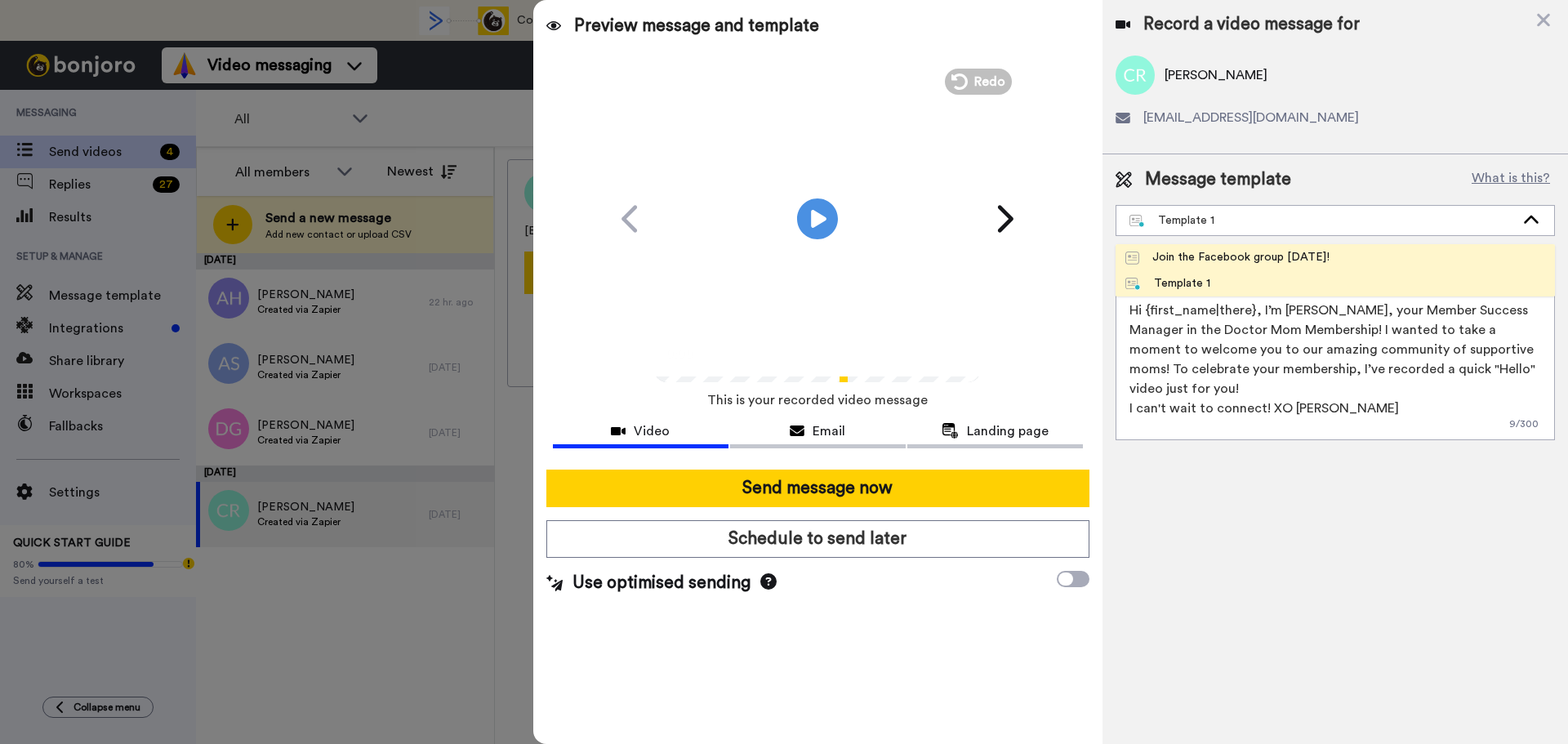
click at [1181, 268] on li "Join the Facebook group [DATE]!" at bounding box center [1334, 257] width 439 height 26
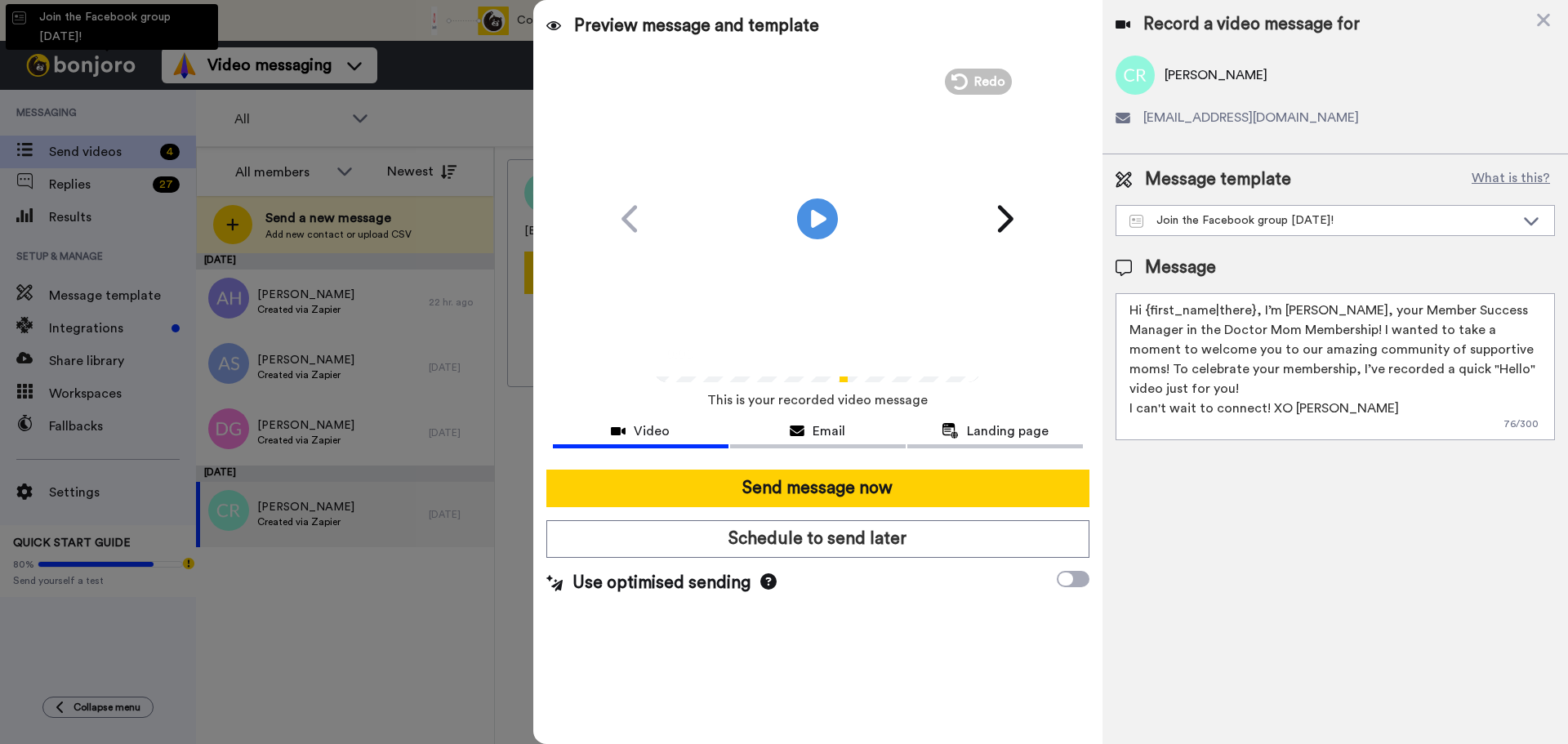
type textarea "Hello {first_name|there}, WELCOME TO THE DOCTOR MOM COMMUNITY!! WOOHOO!! I'm [P…"
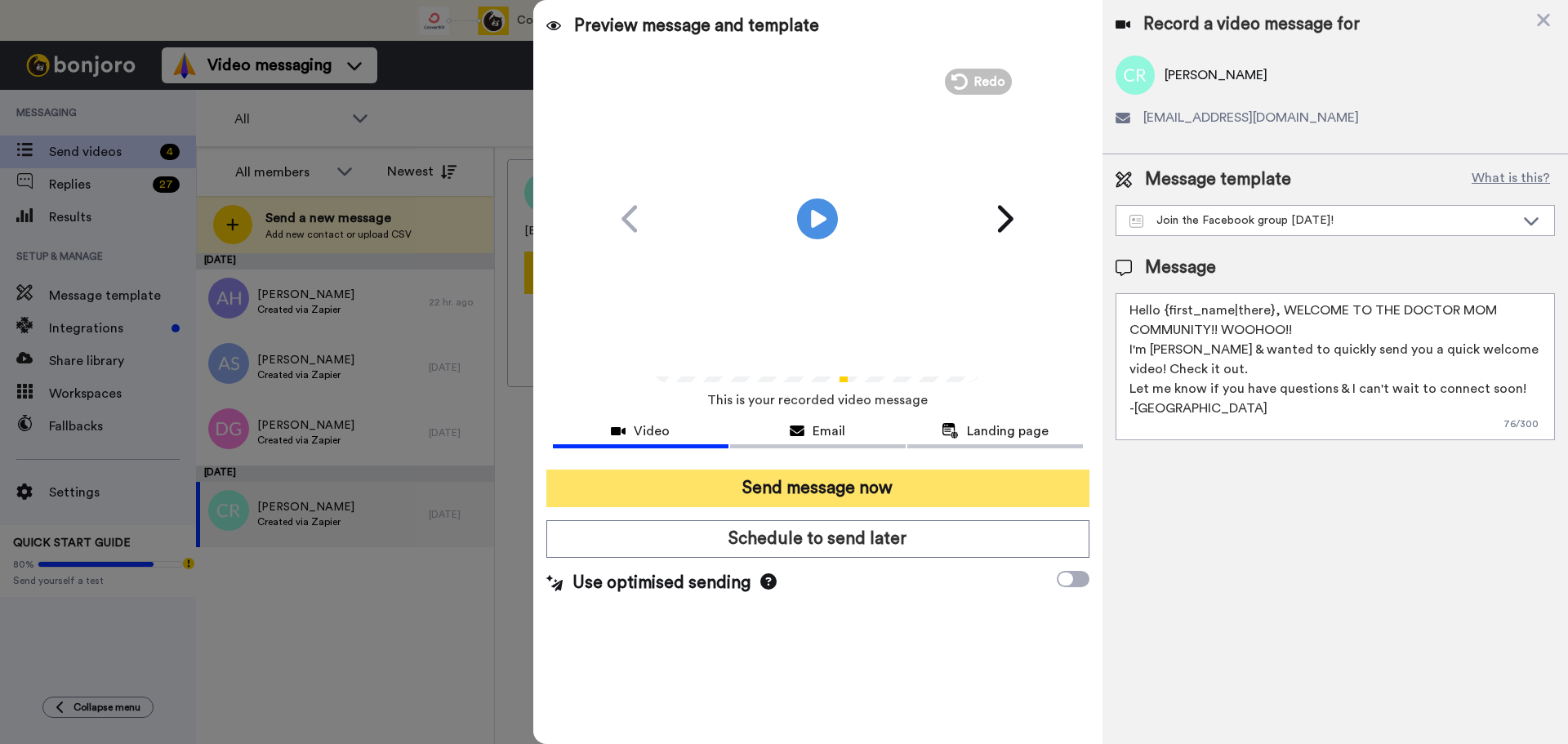
click at [860, 477] on button "Send message now" at bounding box center [817, 489] width 543 height 38
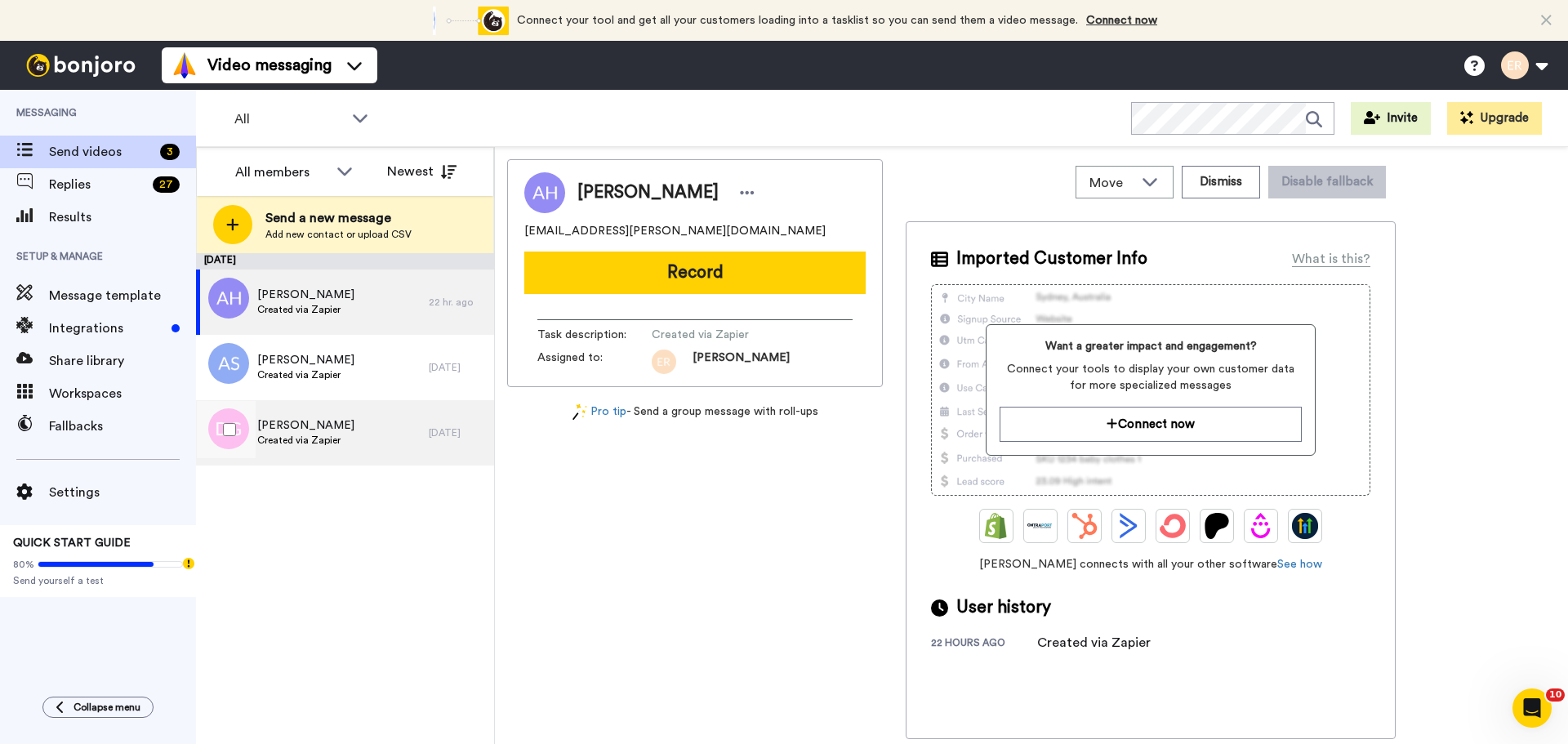
click at [319, 404] on div "Dahiana Guzman Created via Zapier" at bounding box center [312, 433] width 233 height 66
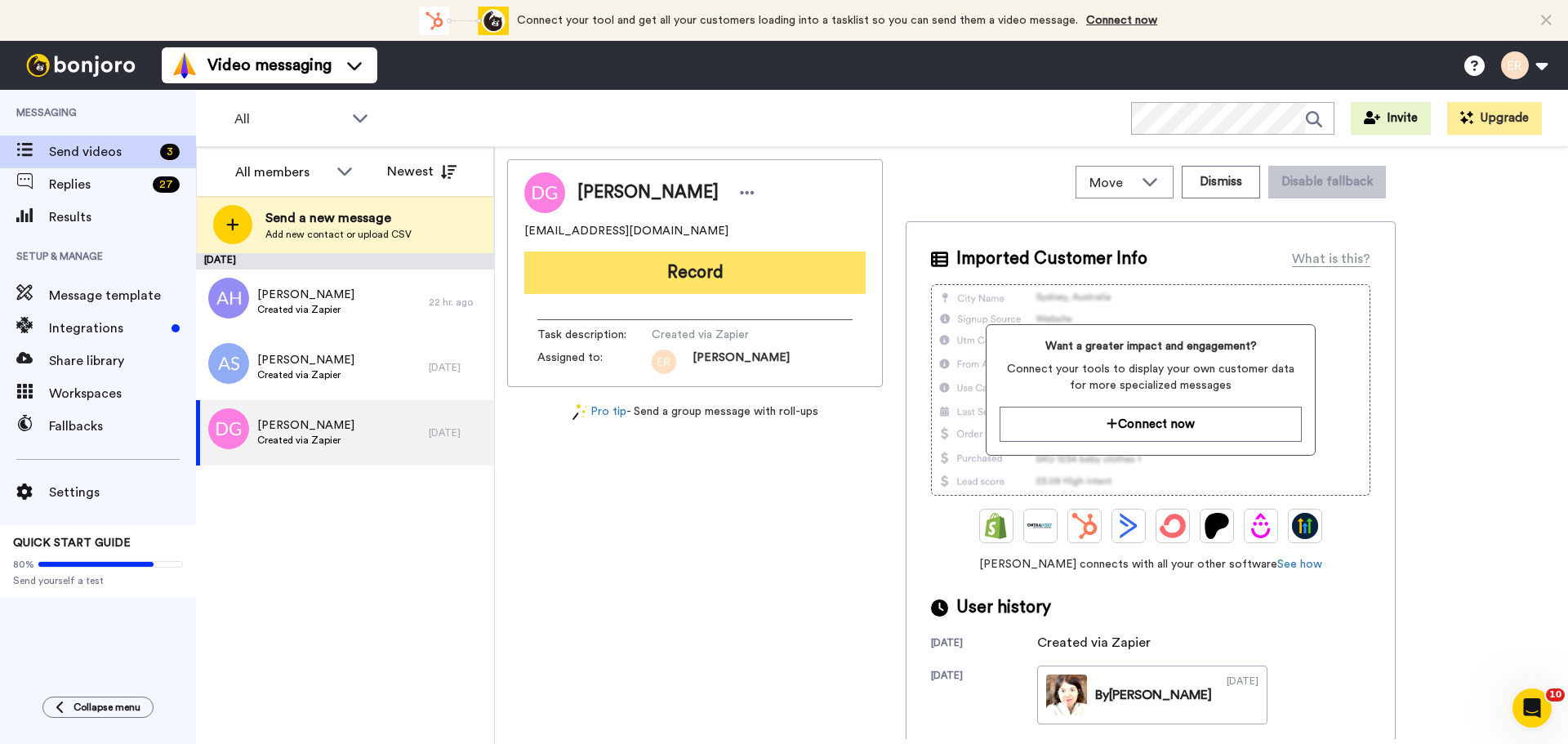
click at [653, 254] on button "Record" at bounding box center [695, 272] width 341 height 42
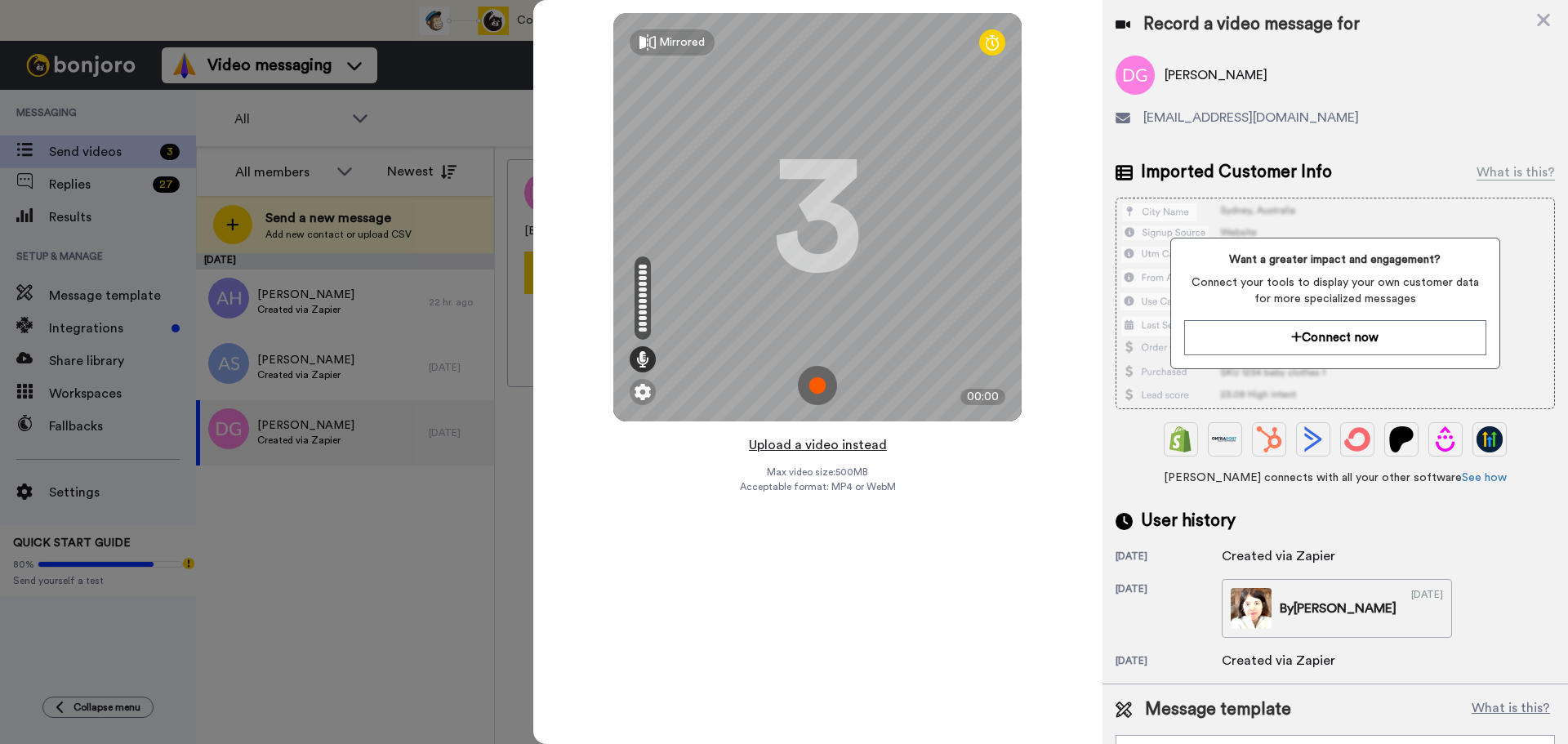
click at [778, 439] on button "Upload a video instead" at bounding box center [818, 445] width 148 height 22
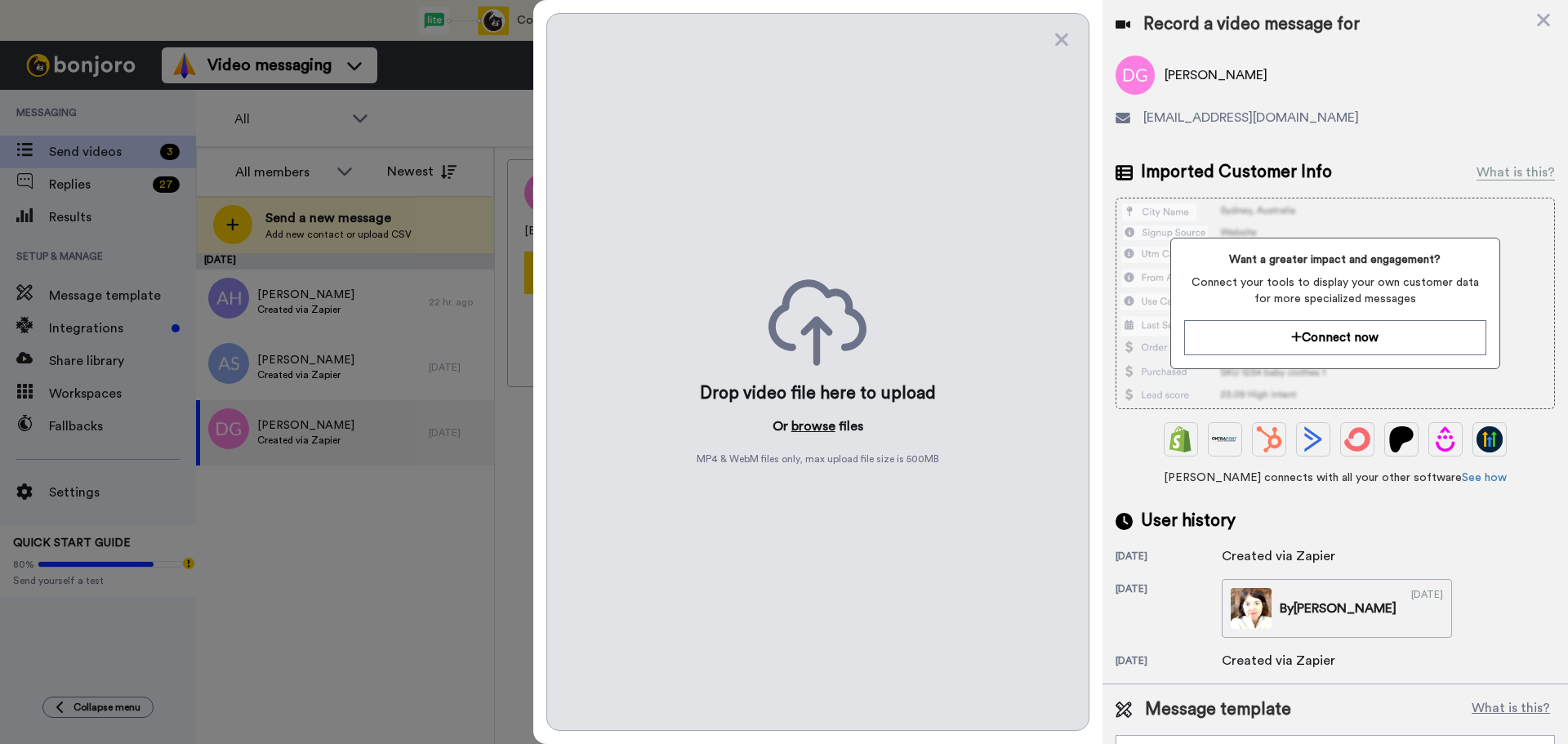
click at [802, 418] on button "browse" at bounding box center [813, 426] width 44 height 20
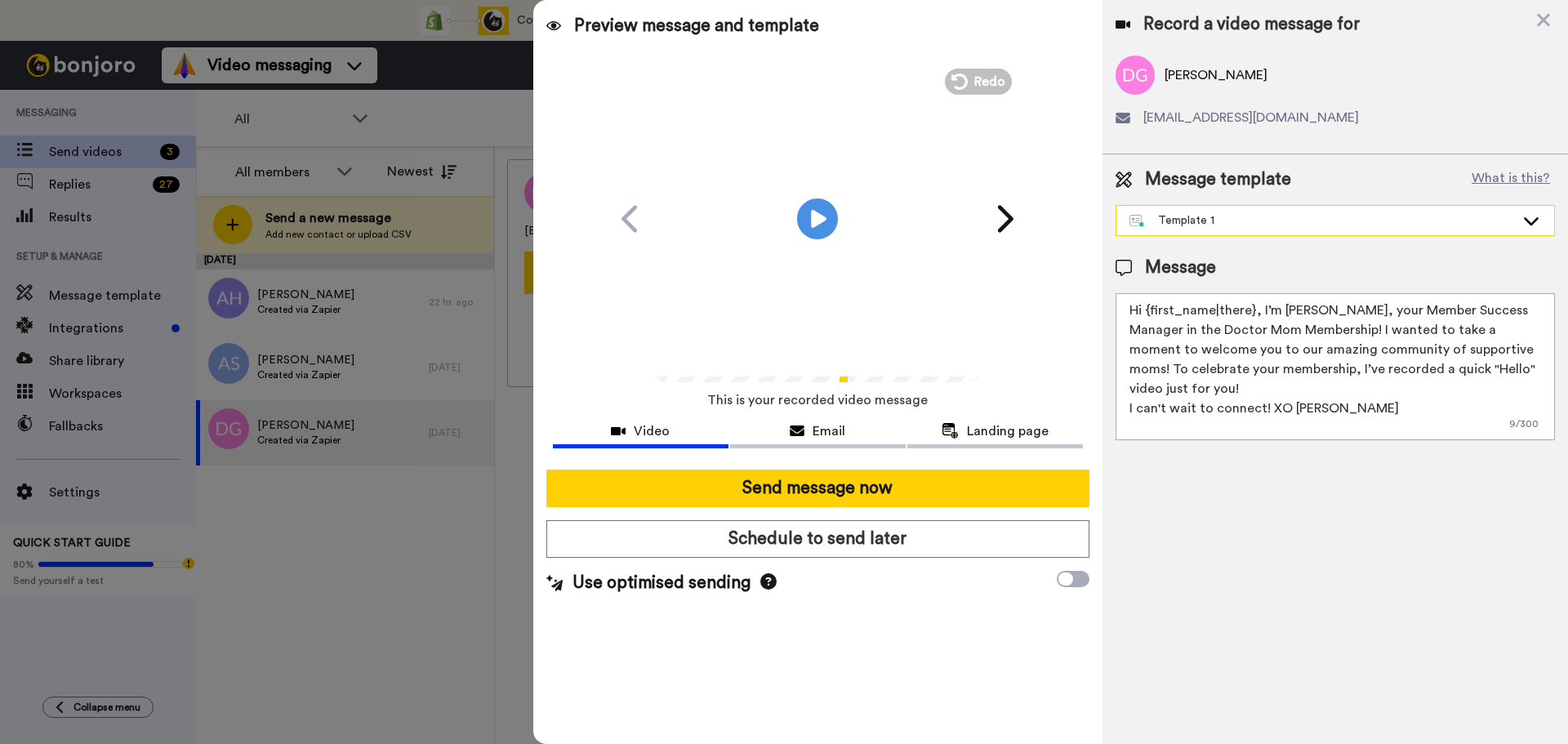
click at [1277, 219] on div "Template 1" at bounding box center [1321, 220] width 385 height 16
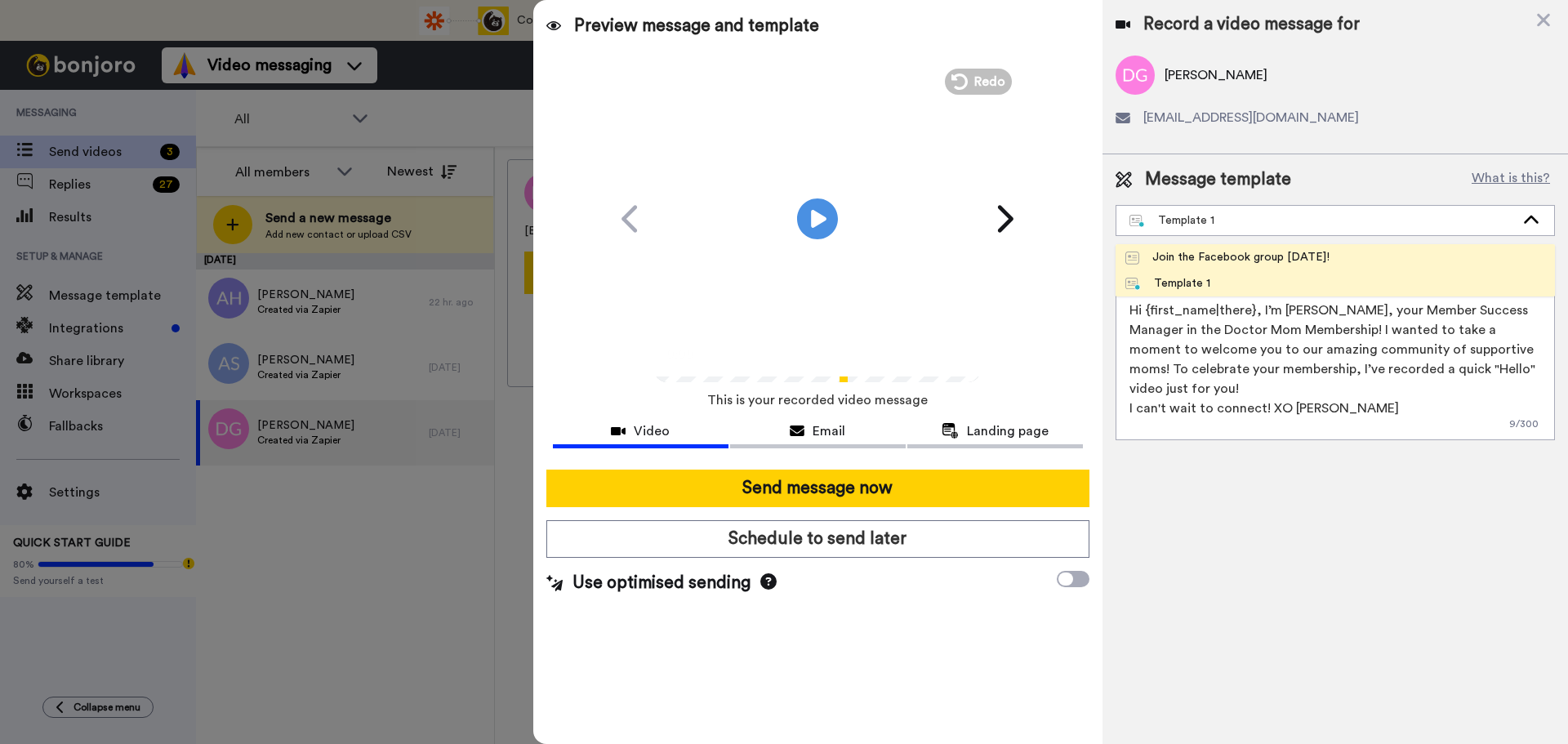
click at [1250, 253] on div "Join the Facebook group [DATE]!" at bounding box center [1228, 257] width 204 height 16
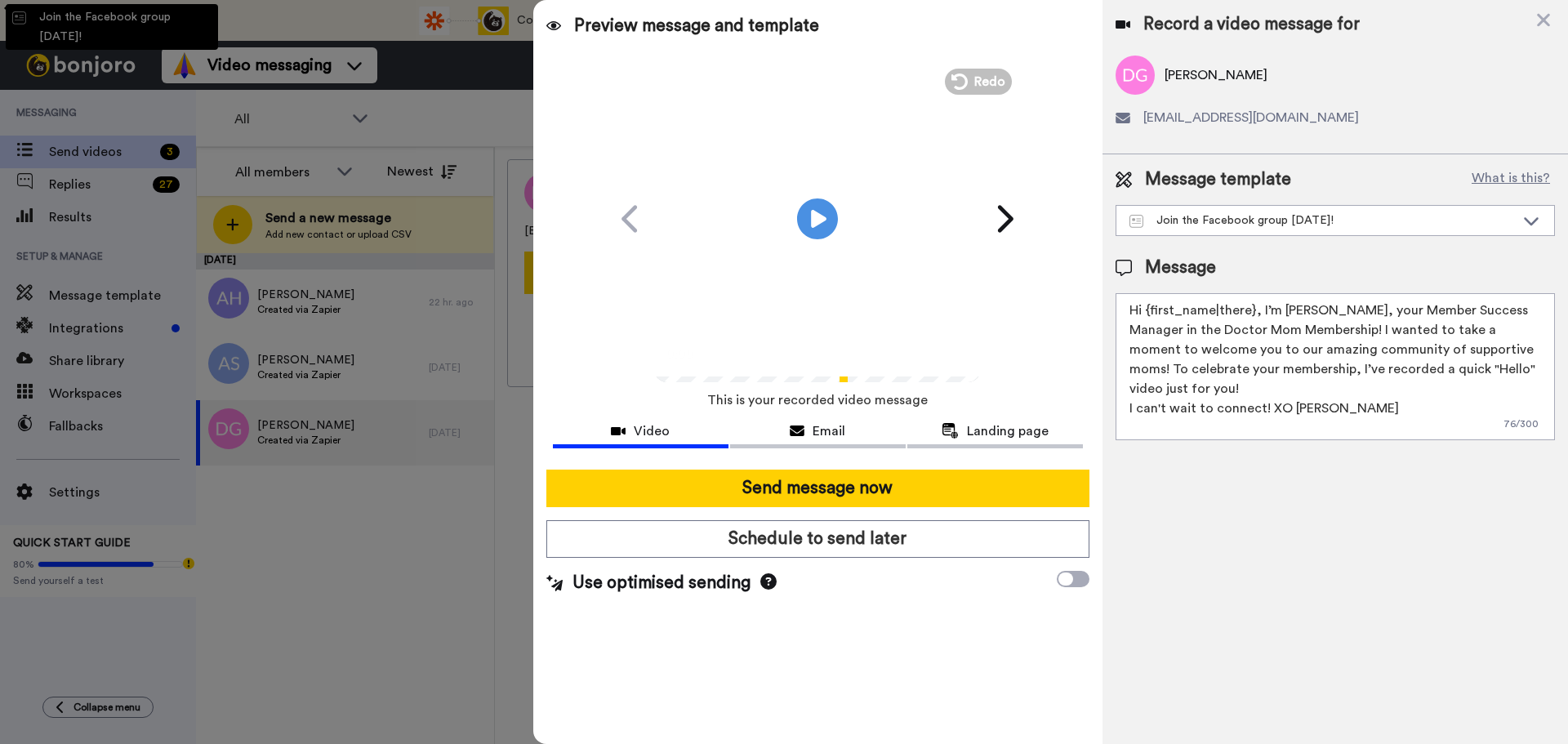
type textarea "Hello {first_name|there}, WELCOME TO THE DOCTOR MOM COMMUNITY!! WOOHOO!! I'm [P…"
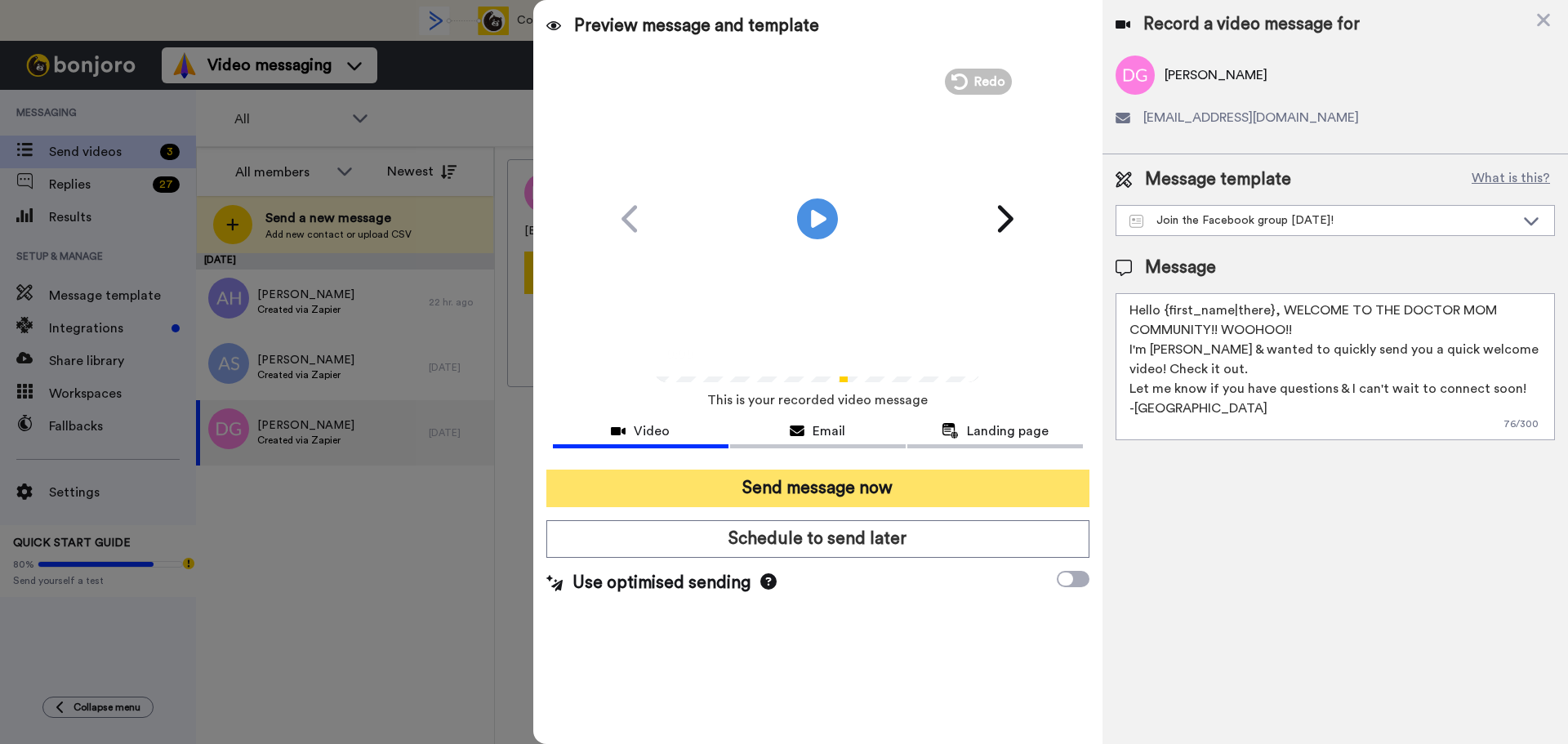
click at [810, 497] on button "Send message now" at bounding box center [817, 489] width 543 height 38
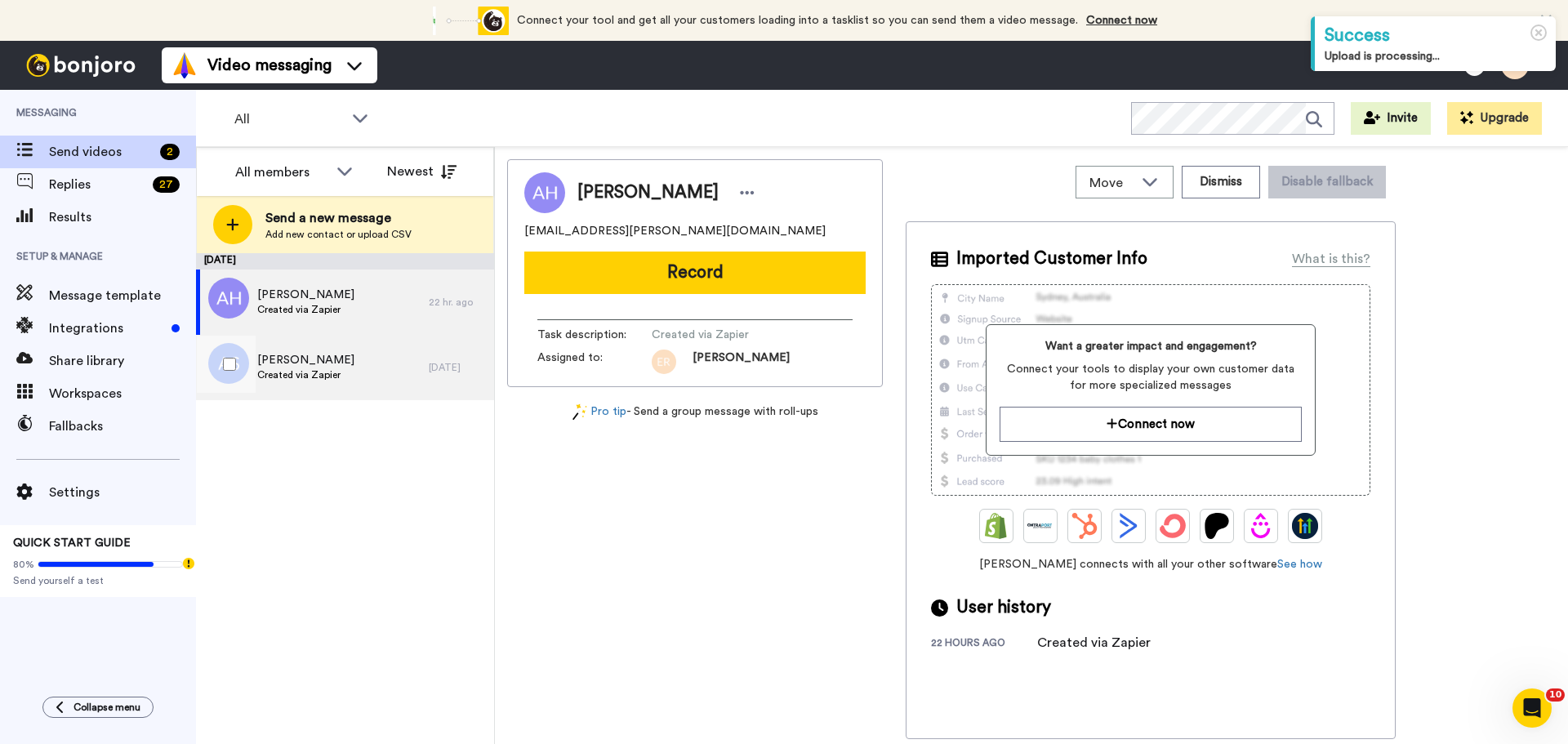
click at [335, 374] on span "Created via Zapier" at bounding box center [306, 375] width 98 height 13
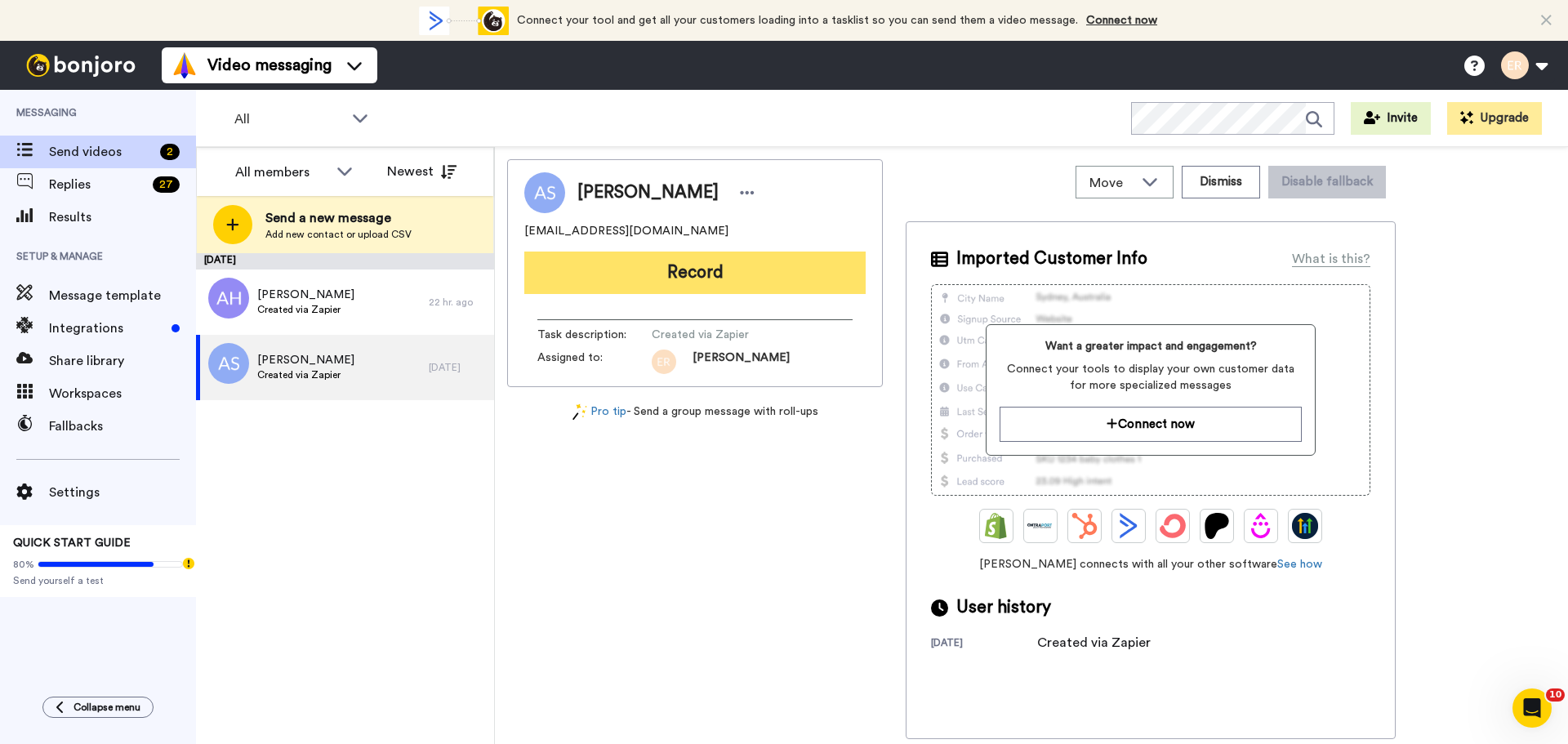
click at [644, 276] on button "Record" at bounding box center [695, 272] width 341 height 42
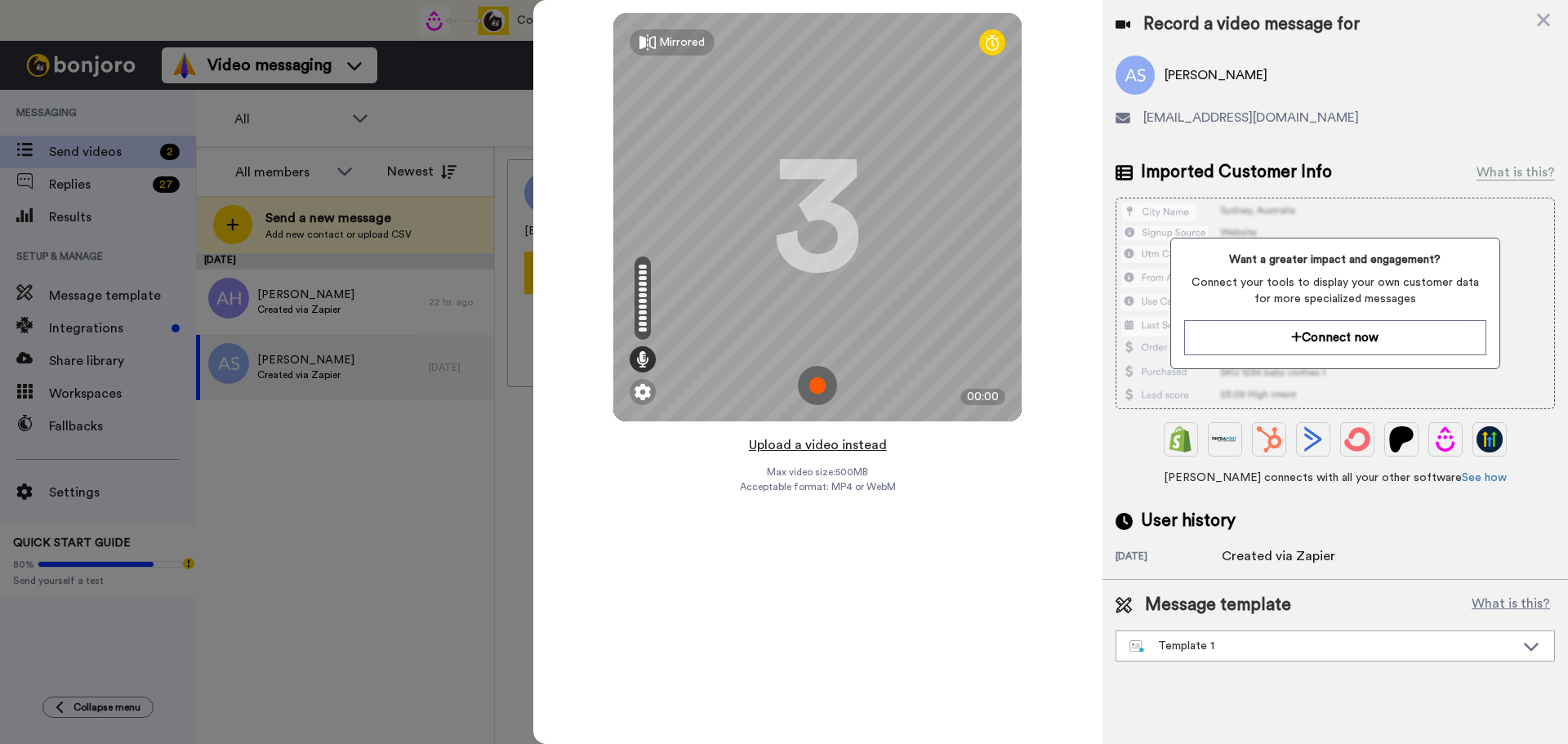
click at [771, 444] on button "Upload a video instead" at bounding box center [818, 445] width 148 height 22
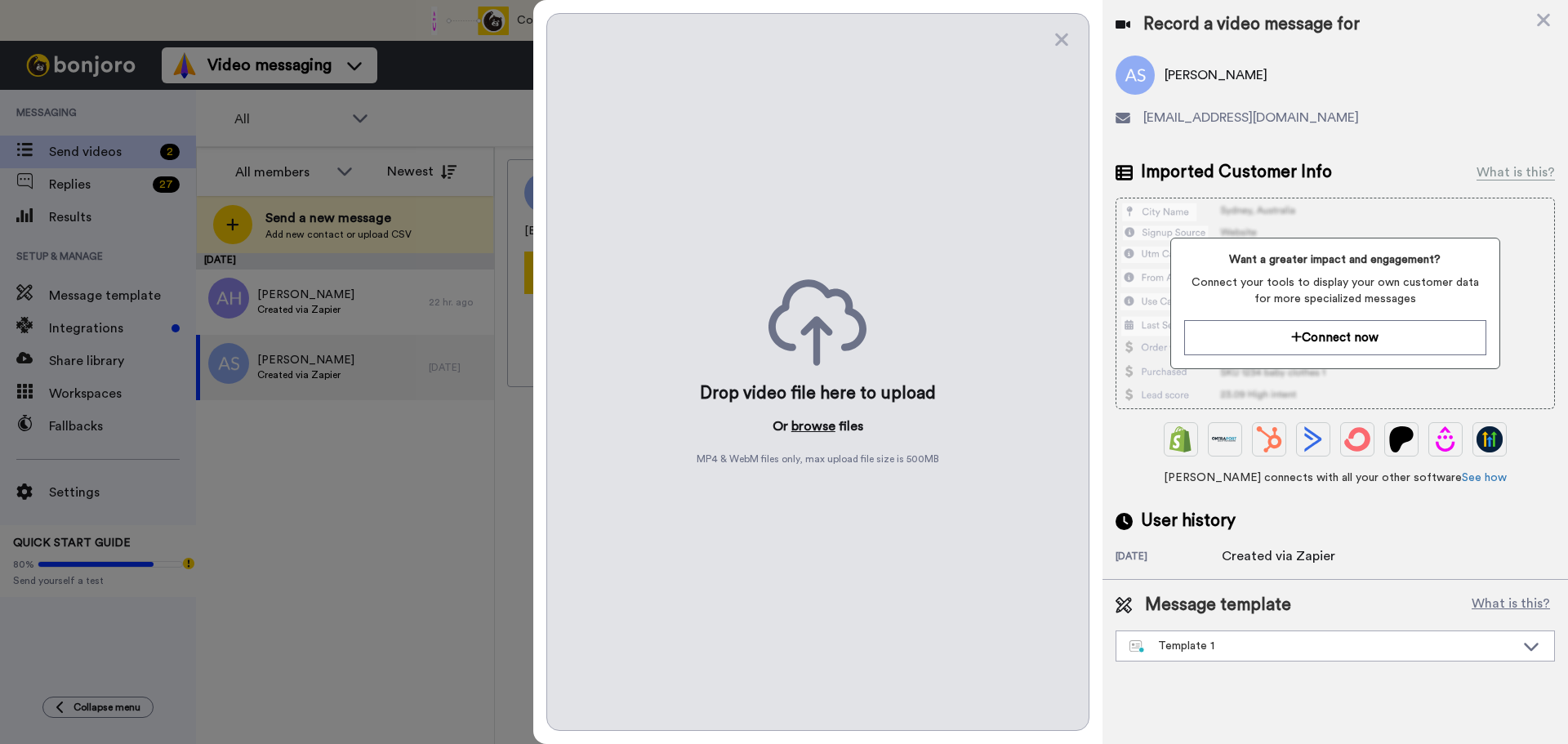
click at [812, 432] on button "browse" at bounding box center [813, 426] width 44 height 20
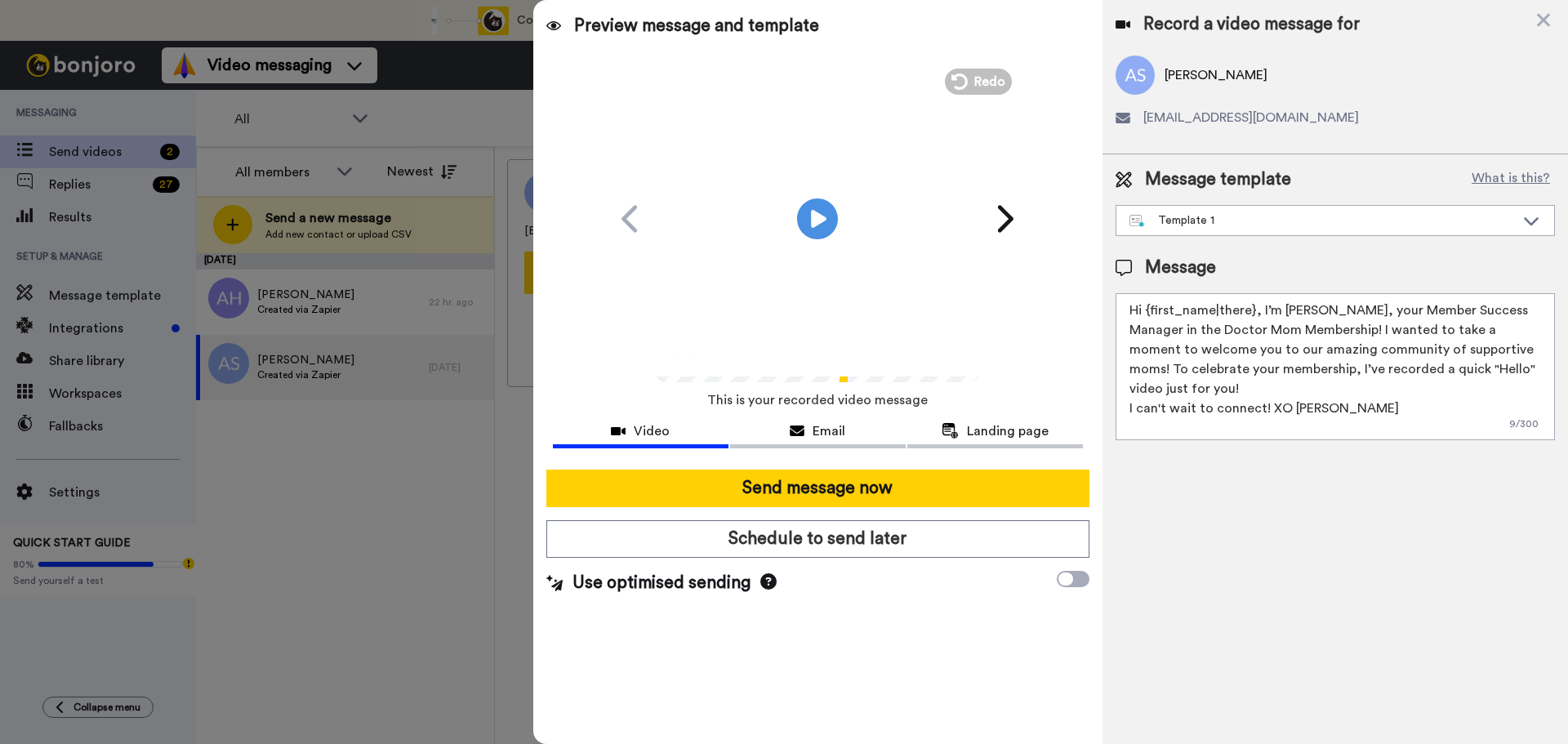
click at [1297, 204] on div "Message template What is this? Template 1 Join the Facebook group today! Templa…" at bounding box center [1334, 201] width 439 height 68
click at [1279, 213] on div "Template 1" at bounding box center [1321, 220] width 385 height 16
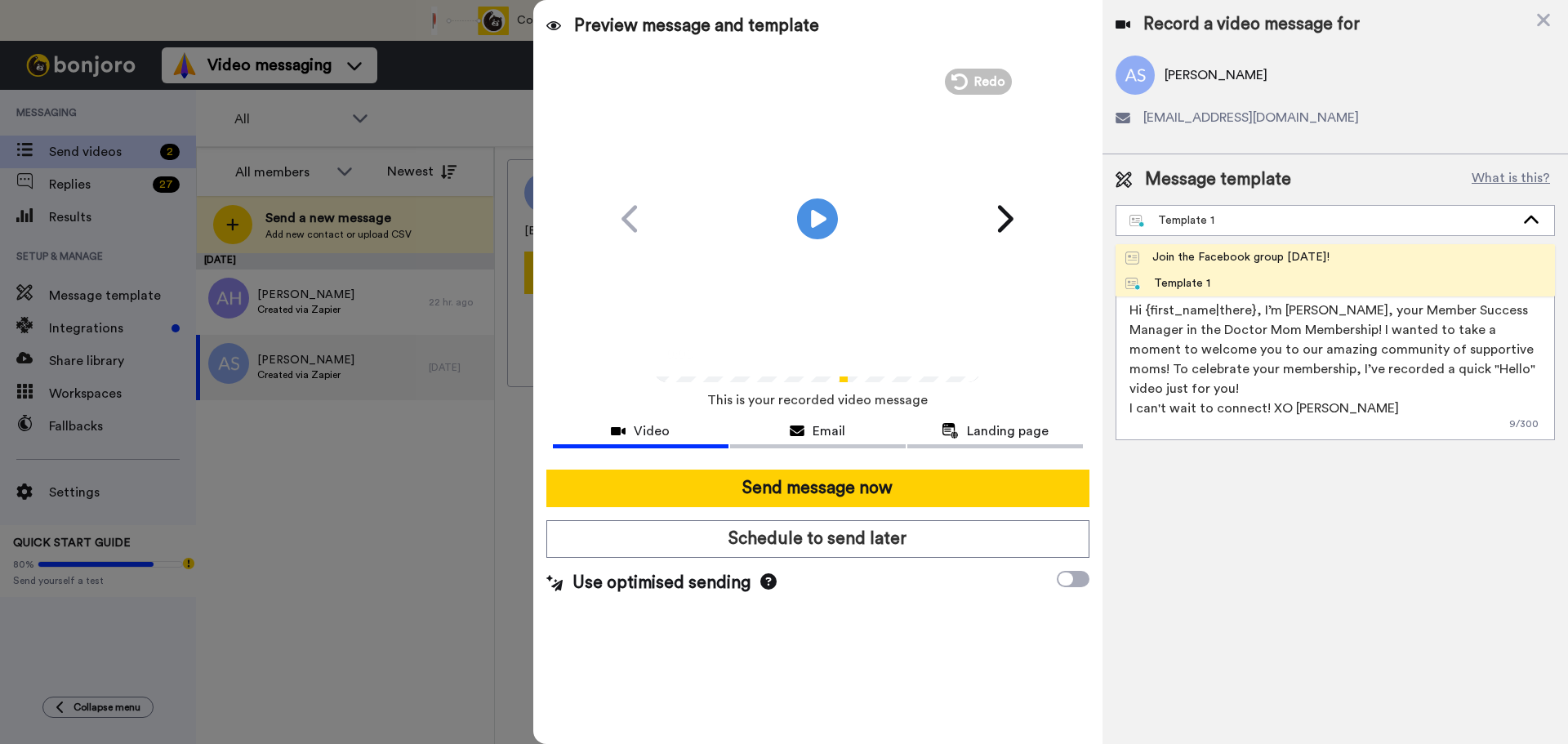
click at [1223, 245] on li "Join the Facebook group today!" at bounding box center [1334, 257] width 439 height 26
type textarea "Hello {first_name|there}, WELCOME TO THE DOCTOR MOM COMMUNITY!! WOOHOO!! I'm Be…"
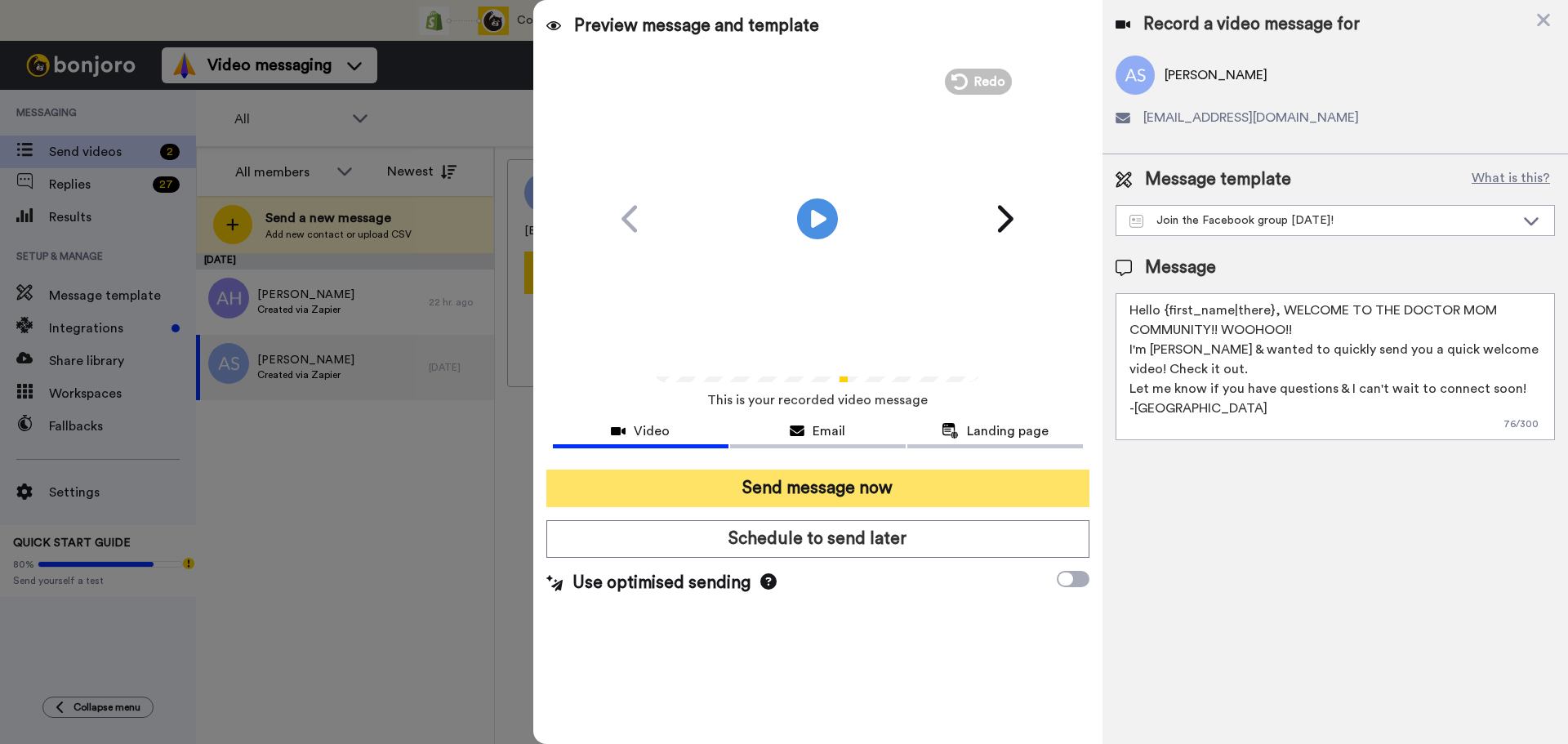
click at [874, 487] on button "Send message now" at bounding box center [817, 489] width 543 height 38
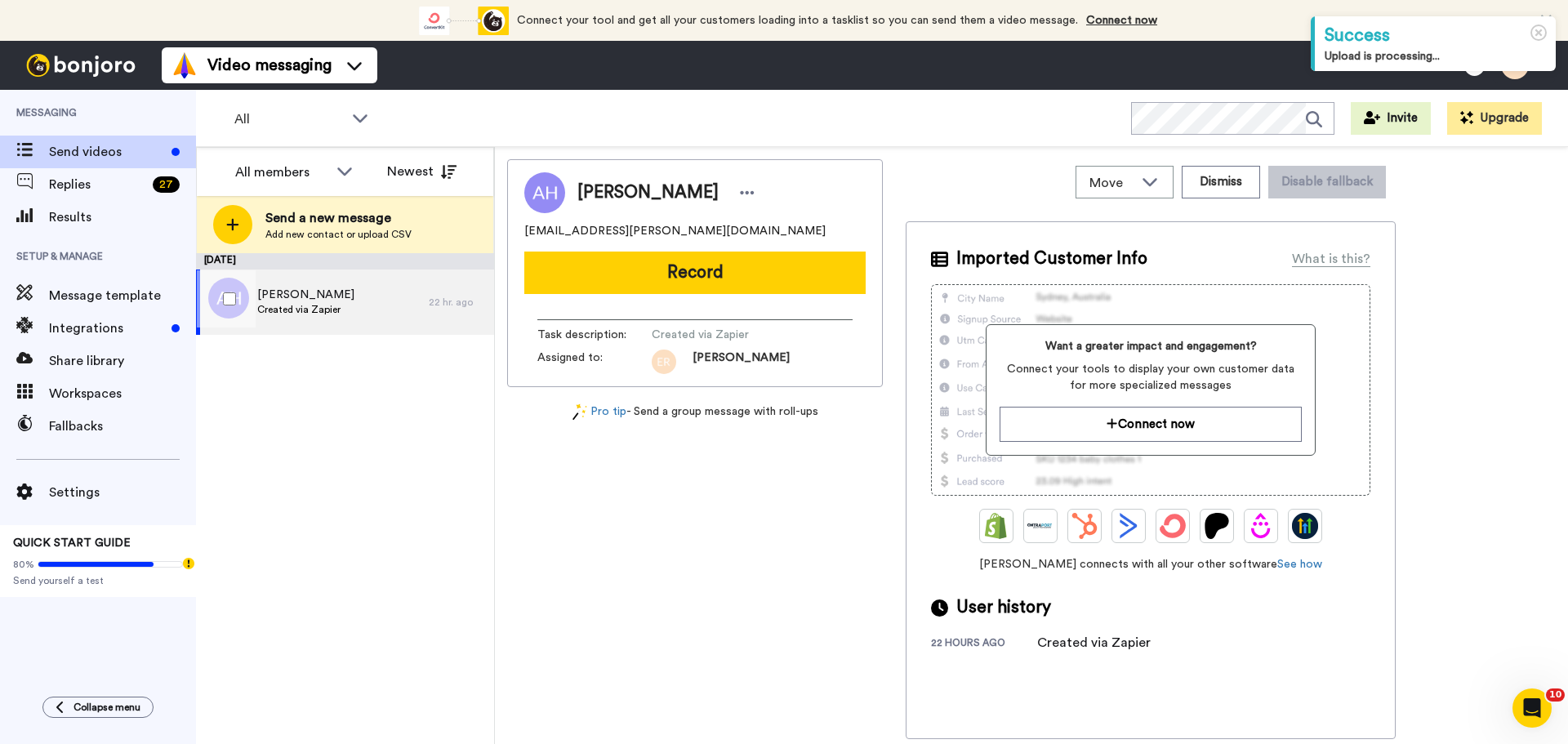
click at [362, 285] on div "Ashlynn Hamilton Created via Zapier" at bounding box center [312, 302] width 233 height 66
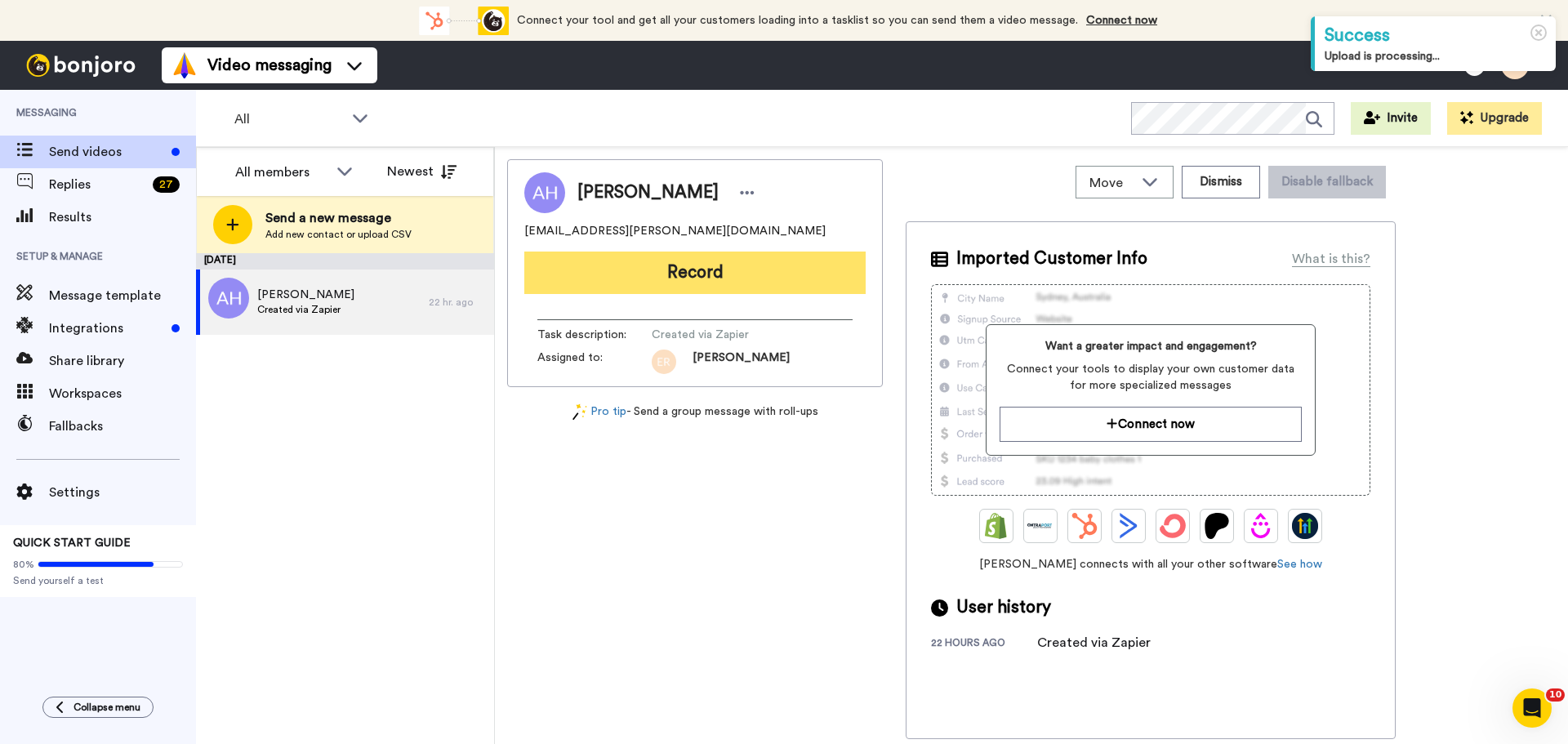
click at [621, 270] on button "Record" at bounding box center [695, 272] width 341 height 42
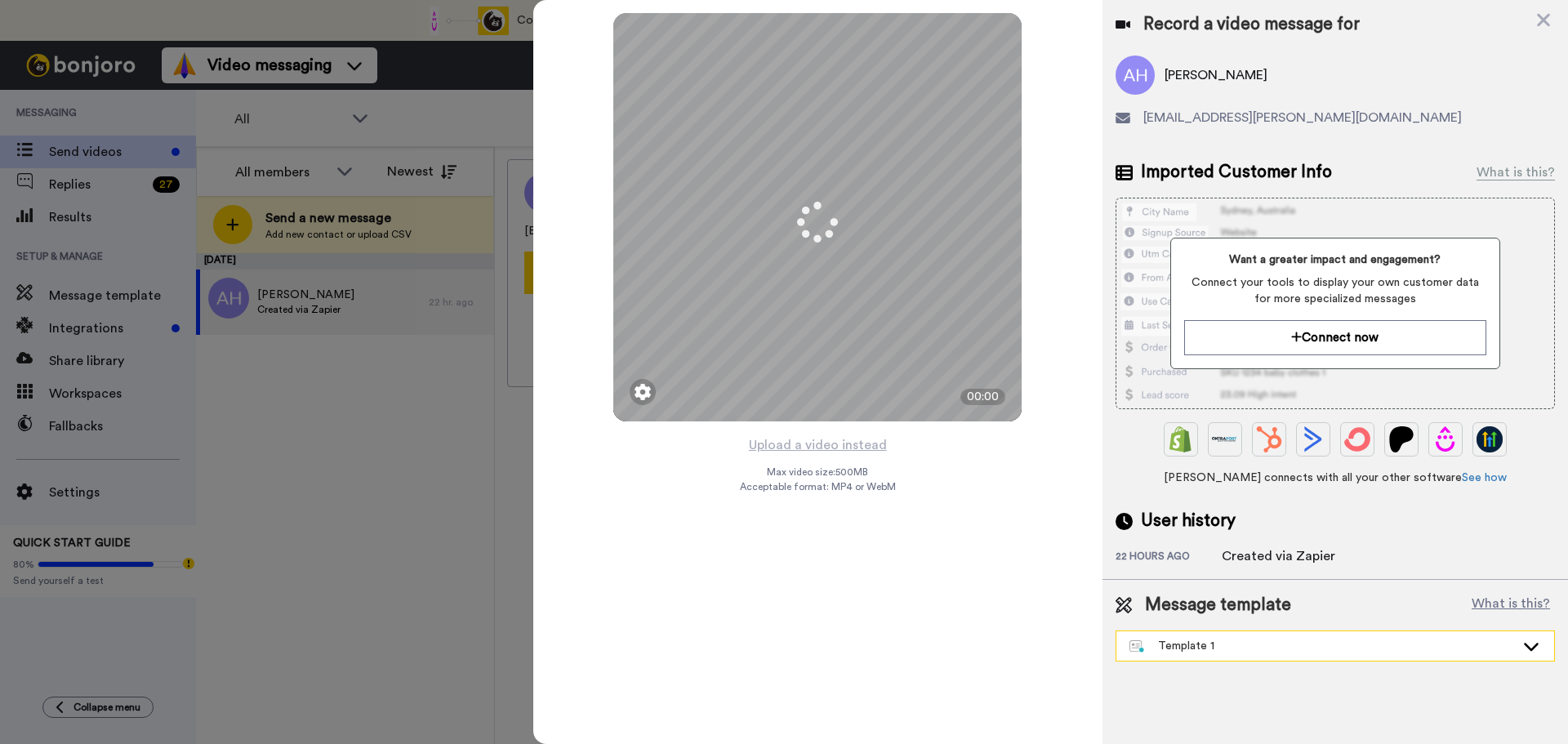
click at [1173, 647] on div "Template 1" at bounding box center [1321, 645] width 385 height 16
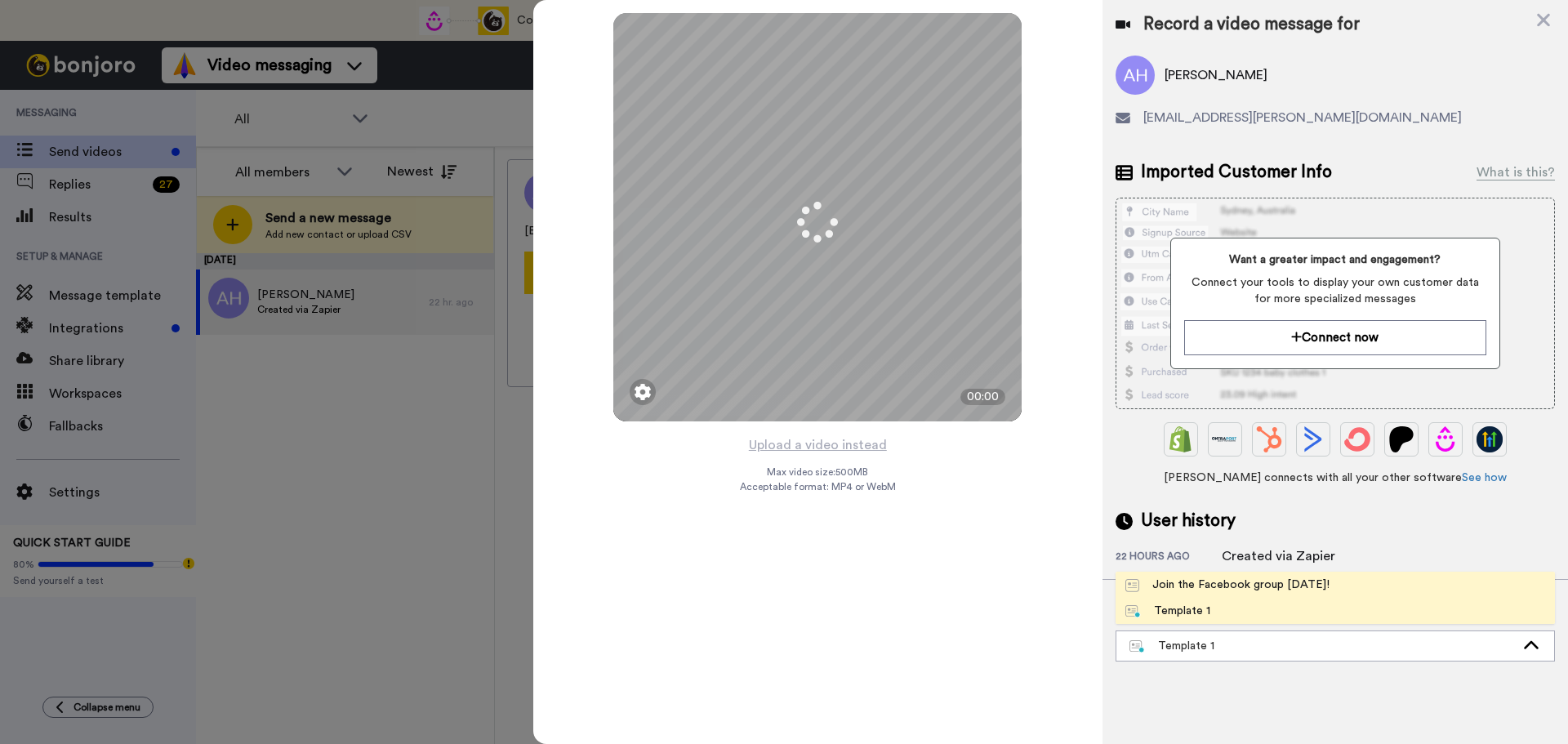
click at [1173, 590] on div "Join the Facebook group today!" at bounding box center [1228, 585] width 204 height 16
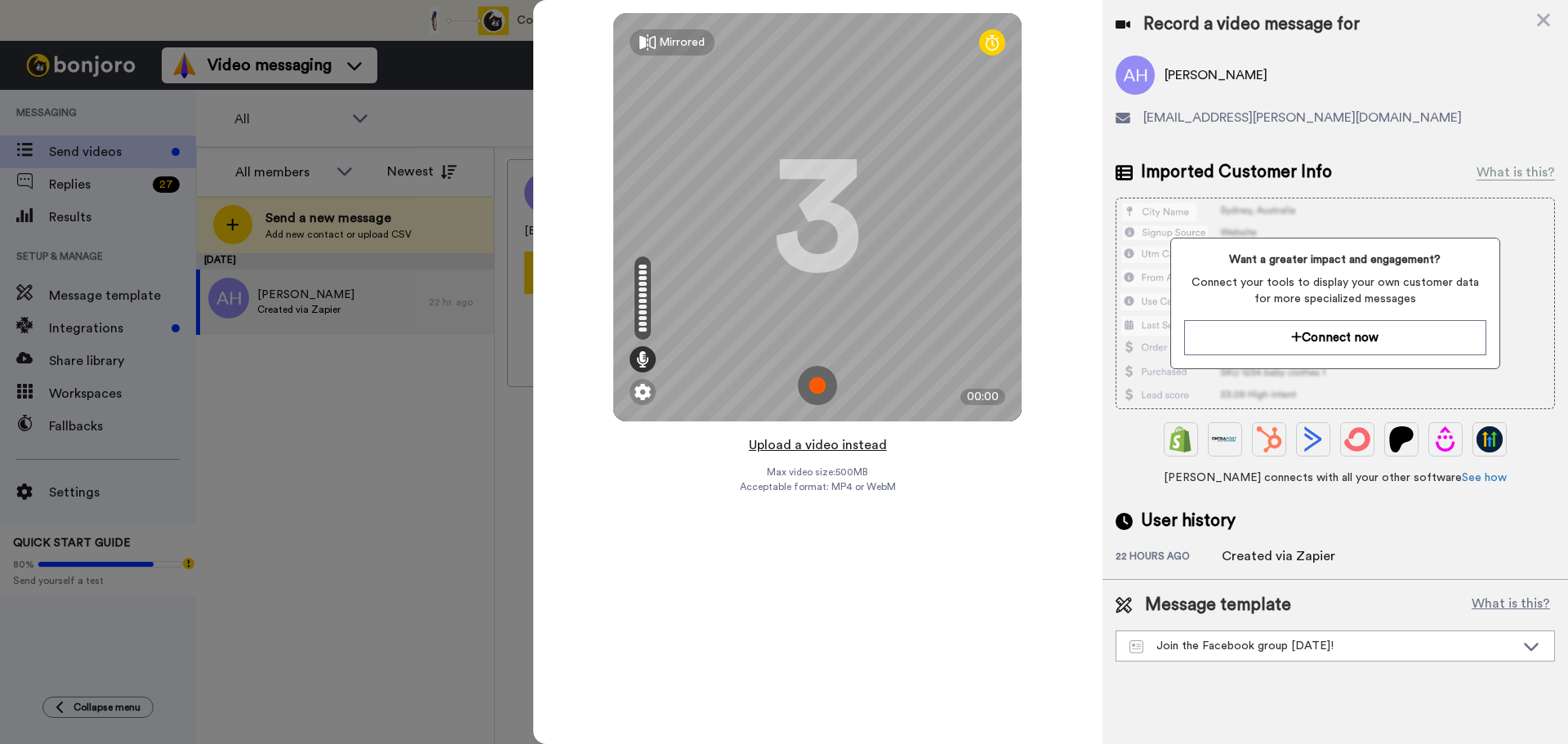
click at [835, 444] on button "Upload a video instead" at bounding box center [818, 445] width 148 height 22
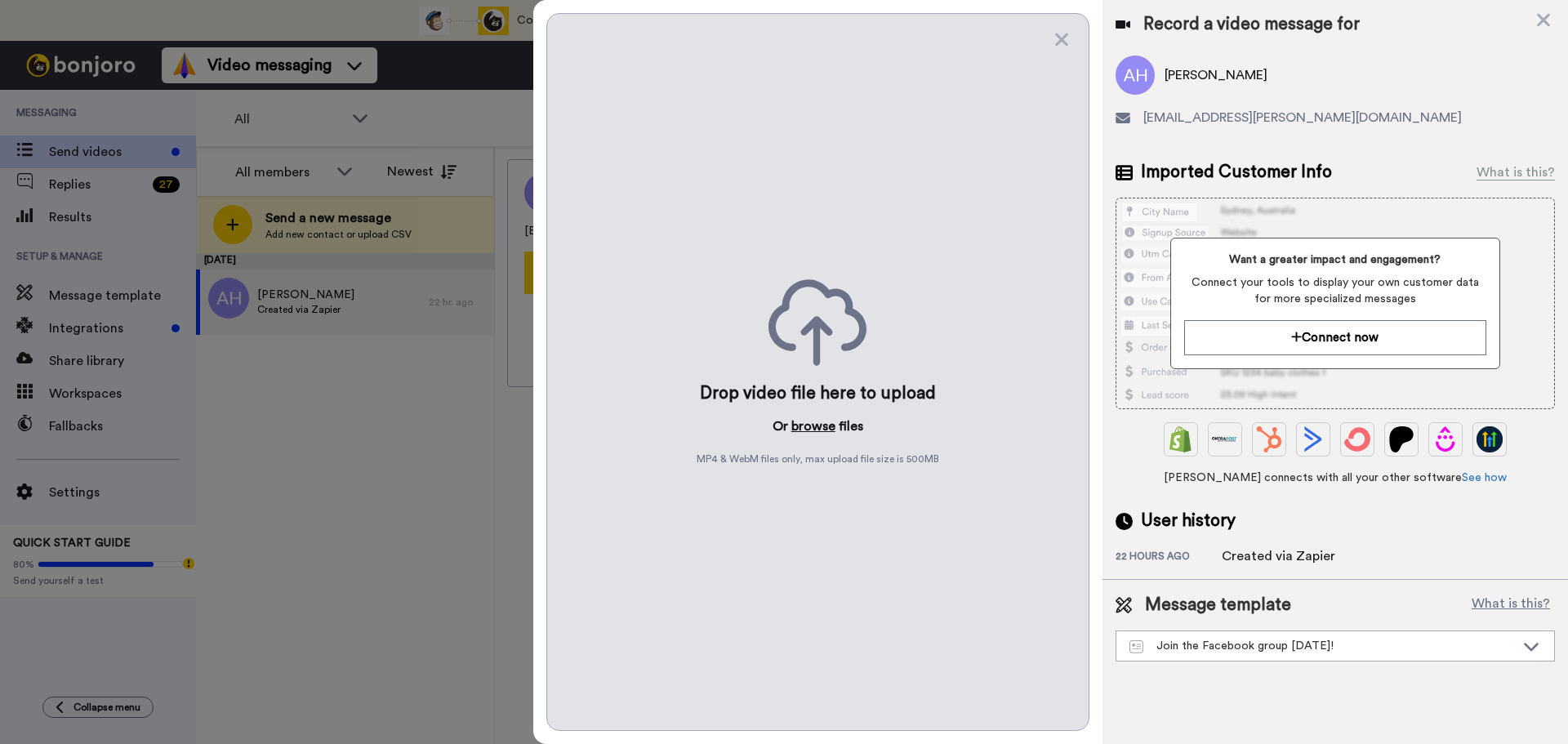
click at [802, 417] on button "browse" at bounding box center [813, 426] width 44 height 20
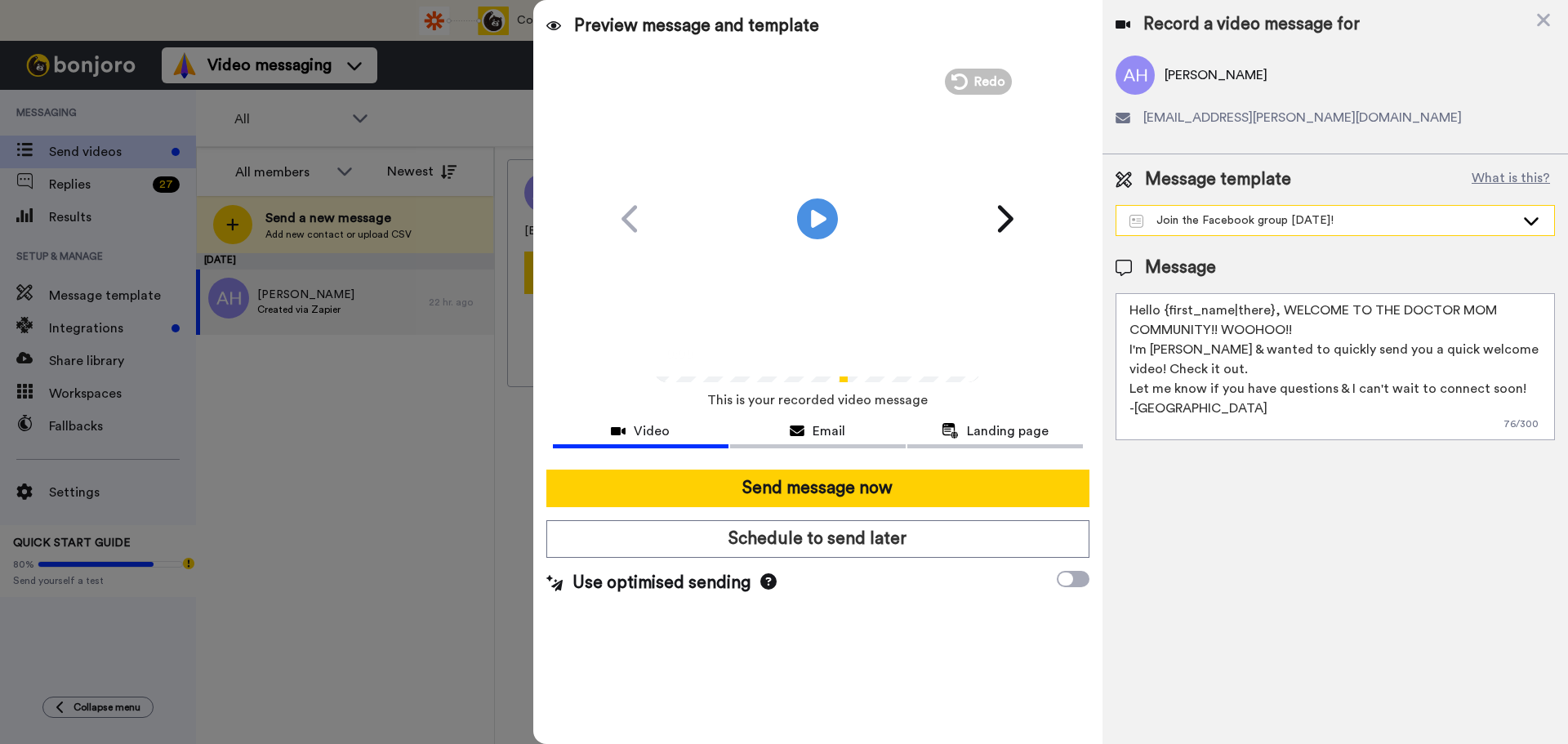
click at [1192, 222] on div "Join the Facebook group today!" at bounding box center [1321, 220] width 385 height 16
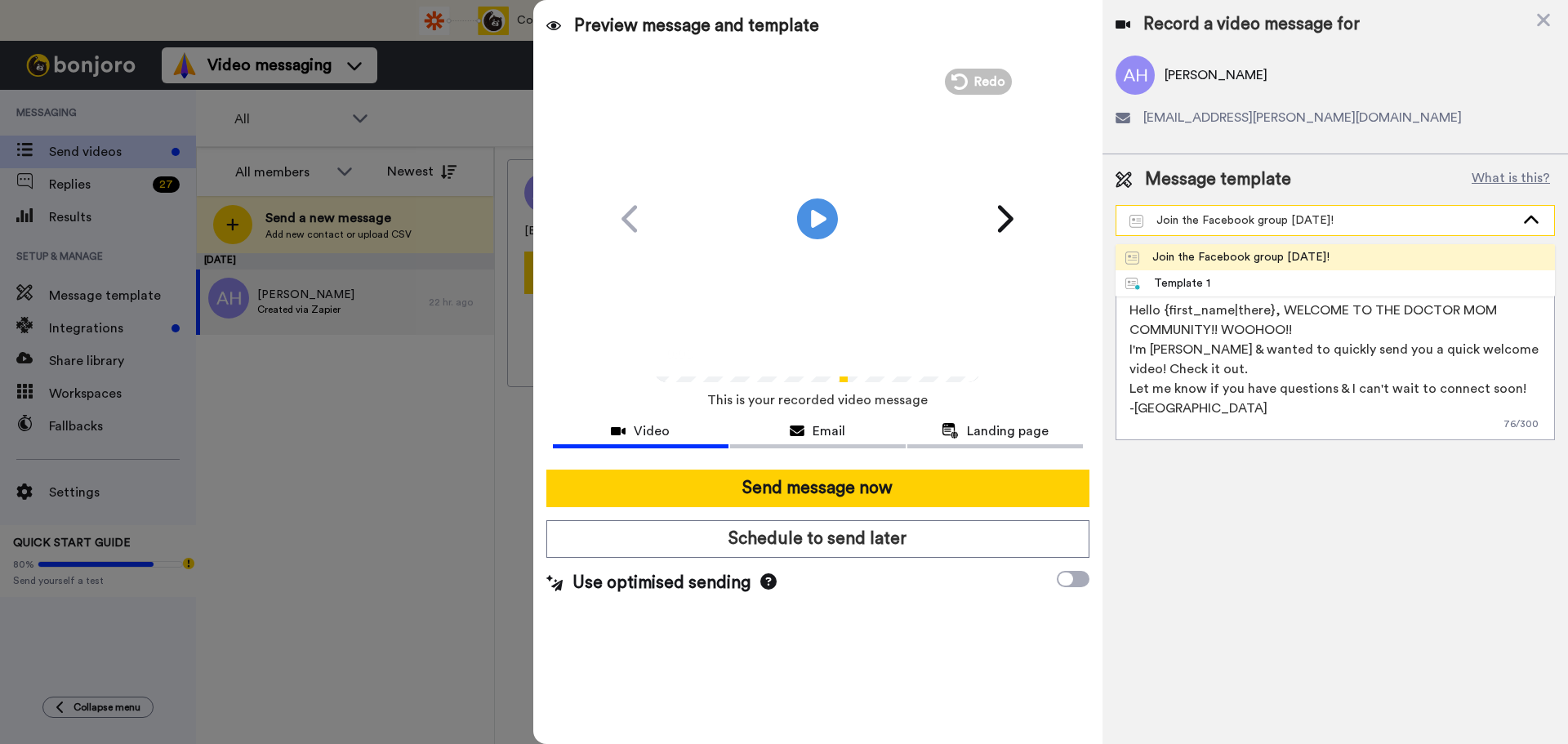
click at [1192, 222] on div "Join the Facebook group today!" at bounding box center [1321, 220] width 385 height 16
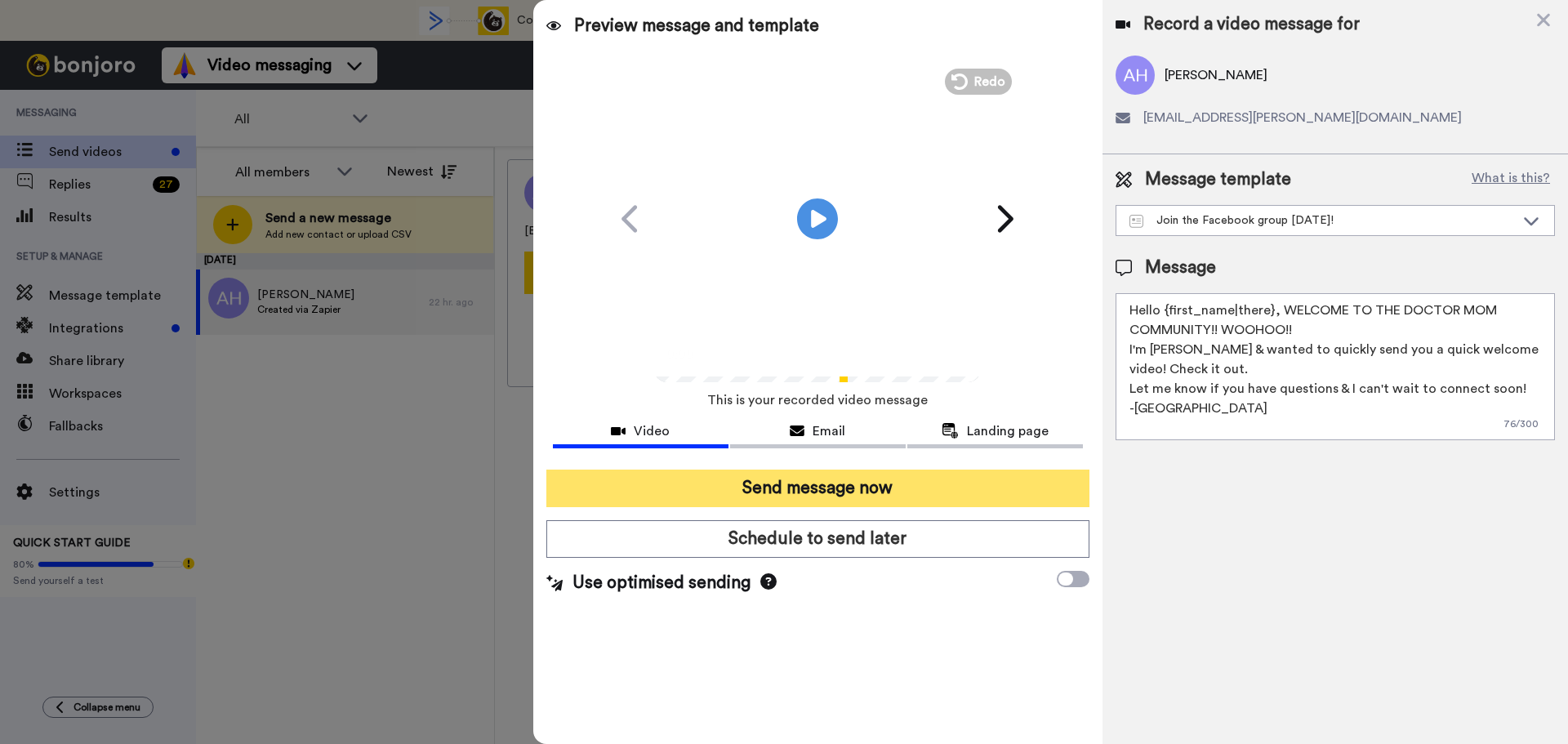
click at [829, 489] on button "Send message now" at bounding box center [817, 489] width 543 height 38
